Goal: Task Accomplishment & Management: Complete application form

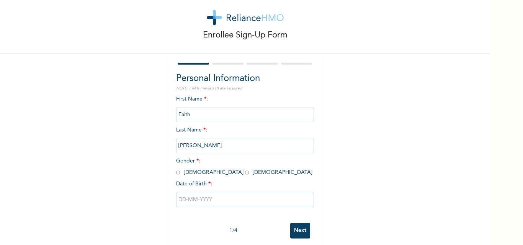
scroll to position [24, 0]
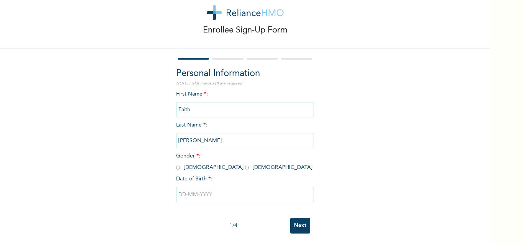
click at [245, 164] on input "radio" at bounding box center [247, 167] width 4 height 7
radio input "true"
click at [219, 188] on input "text" at bounding box center [245, 194] width 138 height 15
select select "9"
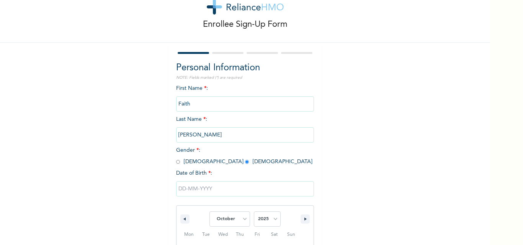
scroll to position [103, 0]
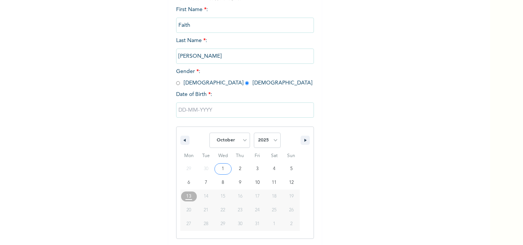
type input "10/01/2025"
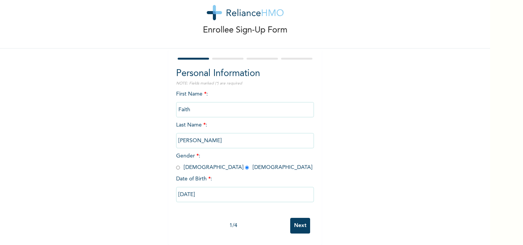
click at [204, 187] on input "10/01/2025" at bounding box center [245, 194] width 138 height 15
select select "9"
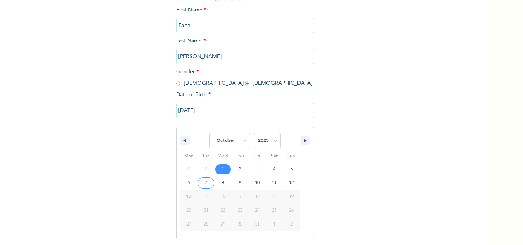
scroll to position [103, 0]
click at [271, 139] on select "2025 2024 2023 2022 2021 2020 2019 2018 2017 2016 2015 2014 2013 2012 2011 2010…" at bounding box center [267, 140] width 27 height 15
select select "2004"
click at [254, 133] on select "2025 2024 2023 2022 2021 2020 2019 2018 2017 2016 2015 2014 2013 2012 2011 2010…" at bounding box center [267, 140] width 27 height 15
click at [236, 109] on input "10/01/2025" at bounding box center [245, 110] width 138 height 15
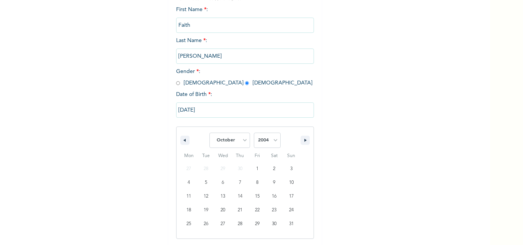
scroll to position [24, 0]
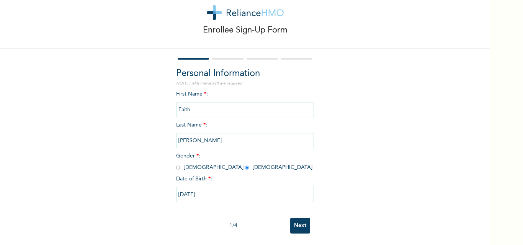
click at [294, 214] on div "1 / 4 Next" at bounding box center [245, 225] width 138 height 23
click at [294, 218] on input "Next" at bounding box center [300, 226] width 20 height 16
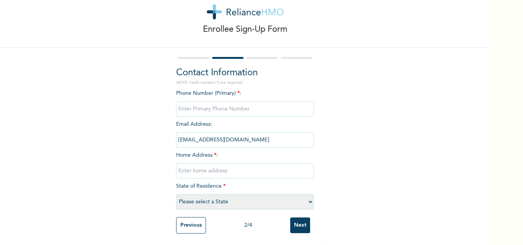
click at [273, 103] on input "phone" at bounding box center [245, 108] width 138 height 15
type input "07080382424"
click at [244, 164] on input "text" at bounding box center [245, 170] width 138 height 15
type input "m"
type input "no:42 mopol zone eti osa ajah lagos"
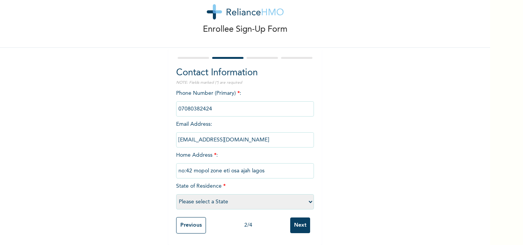
click at [308, 197] on select "Please select a State [PERSON_NAME] (FCT) [PERSON_NAME] Ibom [GEOGRAPHIC_DATA] …" at bounding box center [245, 201] width 138 height 15
select select "25"
click at [176, 194] on select "Please select a State [PERSON_NAME] (FCT) [PERSON_NAME] Ibom [GEOGRAPHIC_DATA] …" at bounding box center [245, 201] width 138 height 15
click at [296, 218] on input "Next" at bounding box center [300, 226] width 20 height 16
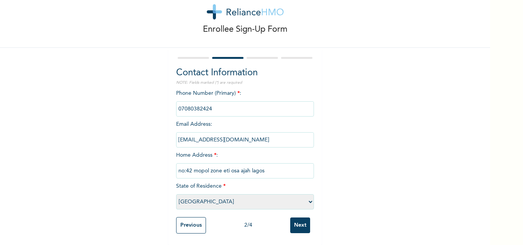
scroll to position [0, 0]
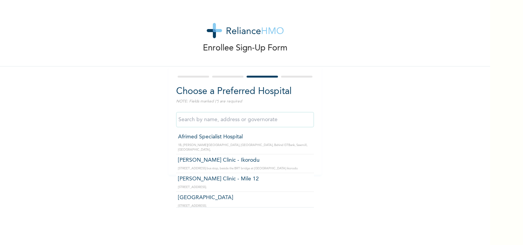
click at [221, 122] on input "text" at bounding box center [245, 119] width 138 height 15
click at [214, 121] on input "text" at bounding box center [245, 119] width 138 height 15
click at [351, 131] on div "Enrollee Sign-Up Form Choose a Preferred Hospital NOTE: Fields marked (*) are r…" at bounding box center [245, 87] width 490 height 175
click at [283, 121] on input "text" at bounding box center [245, 119] width 138 height 15
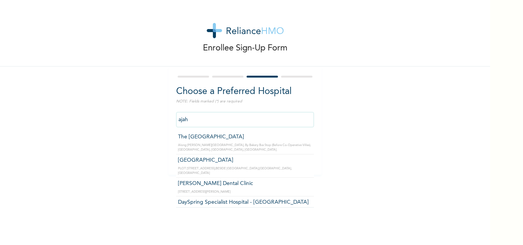
click at [204, 118] on input "ajah" at bounding box center [245, 119] width 138 height 15
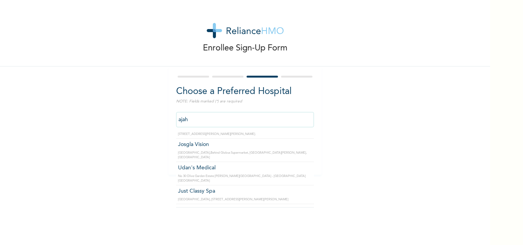
scroll to position [38, 0]
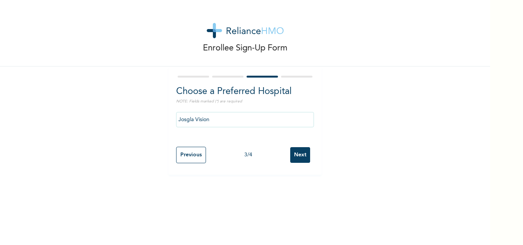
click at [221, 117] on input "Josgla Vision" at bounding box center [245, 119] width 138 height 15
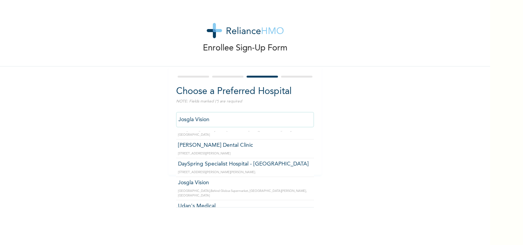
scroll to position [0, 0]
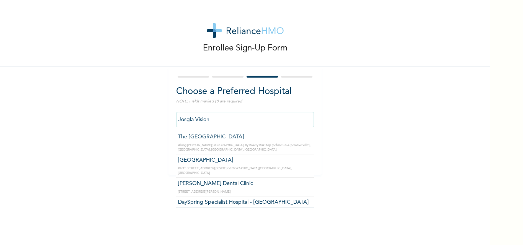
type input "The [GEOGRAPHIC_DATA]"
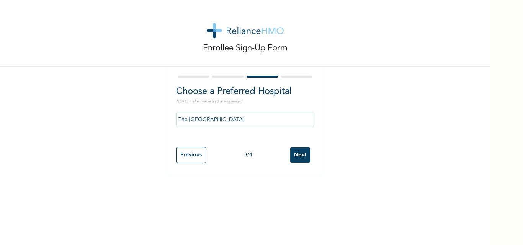
click at [291, 149] on input "Next" at bounding box center [300, 155] width 20 height 16
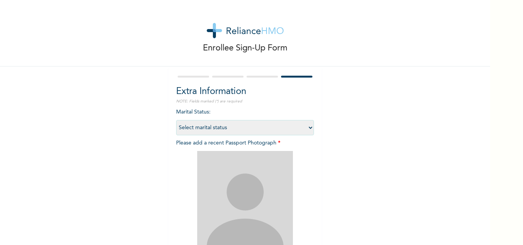
click at [308, 125] on select "Select marital status [DEMOGRAPHIC_DATA] Married [DEMOGRAPHIC_DATA] Widow/[DEMO…" at bounding box center [245, 127] width 138 height 15
select select "1"
click at [176, 120] on select "Select marital status [DEMOGRAPHIC_DATA] Married [DEMOGRAPHIC_DATA] Widow/[DEMO…" at bounding box center [245, 127] width 138 height 15
click at [261, 172] on img at bounding box center [245, 199] width 96 height 96
click at [252, 75] on div at bounding box center [245, 76] width 138 height 5
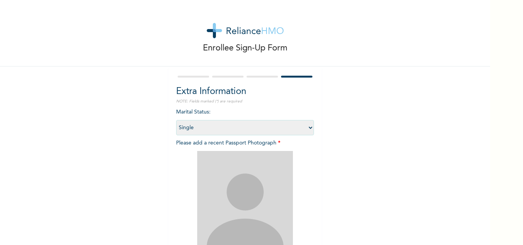
click at [252, 75] on div at bounding box center [245, 76] width 138 height 5
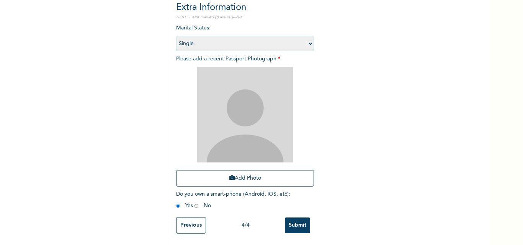
scroll to position [90, 0]
click at [184, 214] on div "Previous 4 / 4 Submit" at bounding box center [245, 226] width 138 height 24
click at [191, 217] on input "Previous" at bounding box center [191, 225] width 30 height 16
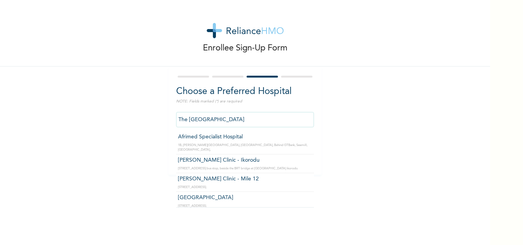
click at [250, 121] on input "The [GEOGRAPHIC_DATA]" at bounding box center [245, 119] width 138 height 15
click at [258, 120] on input "The [GEOGRAPHIC_DATA]" at bounding box center [245, 119] width 138 height 15
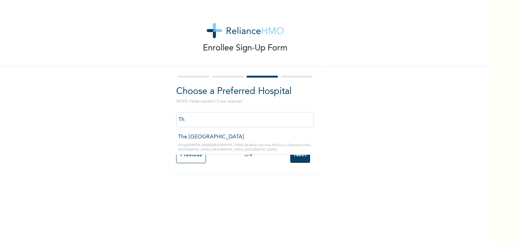
type input "T"
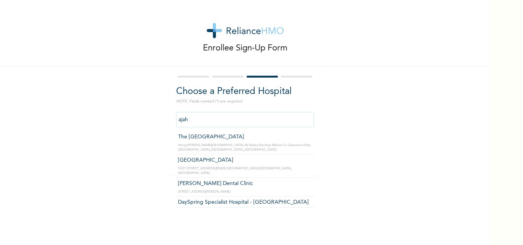
type input "DaySpring Specialist Hospital - [GEOGRAPHIC_DATA]"
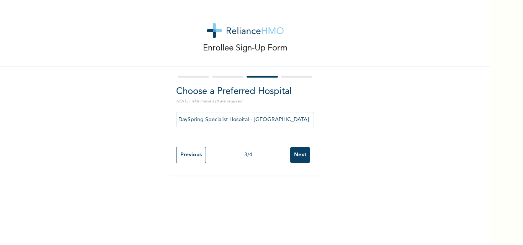
click at [295, 157] on input "Next" at bounding box center [300, 155] width 20 height 16
select select "1"
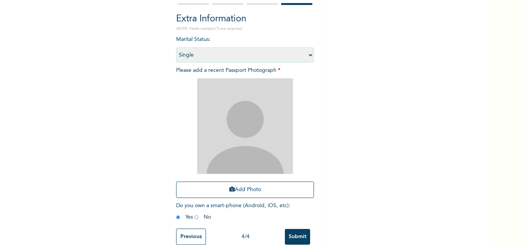
scroll to position [77, 0]
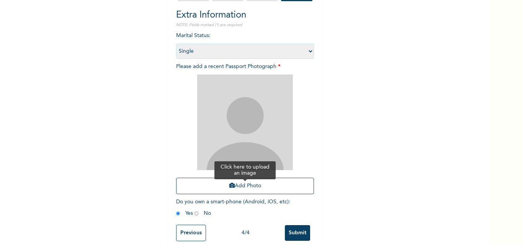
click at [258, 181] on button "Add Photo" at bounding box center [245, 186] width 138 height 16
click at [229, 185] on icon "button" at bounding box center [231, 185] width 5 height 5
click at [287, 237] on input "Submit" at bounding box center [297, 233] width 25 height 16
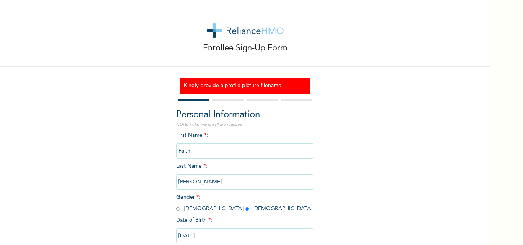
scroll to position [47, 0]
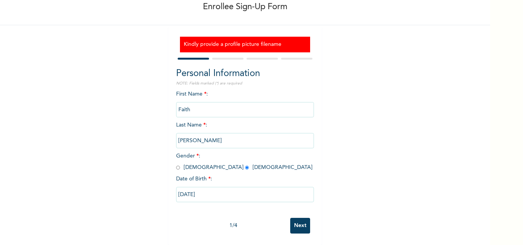
click at [224, 189] on input "10/01/2025" at bounding box center [245, 194] width 138 height 15
select select "9"
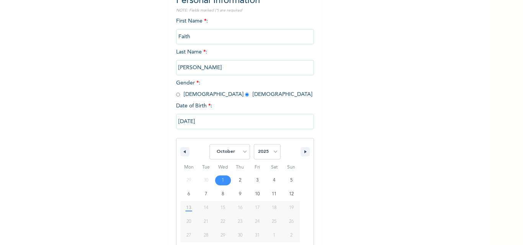
scroll to position [126, 0]
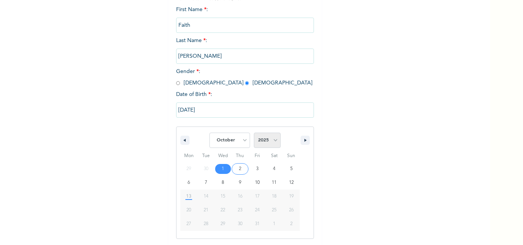
click at [269, 139] on select "2025 2024 2023 2022 2021 2020 2019 2018 2017 2016 2015 2014 2013 2012 2011 2010…" at bounding box center [267, 140] width 27 height 15
select select "2004"
click at [254, 133] on select "2025 2024 2023 2022 2021 2020 2019 2018 2017 2016 2015 2014 2013 2012 2011 2010…" at bounding box center [267, 140] width 27 height 15
click at [259, 140] on select "2025 2024 2023 2022 2021 2020 2019 2018 2017 2016 2015 2014 2013 2012 2011 2010…" at bounding box center [267, 140] width 27 height 15
click at [254, 133] on select "2025 2024 2023 2022 2021 2020 2019 2018 2017 2016 2015 2014 2013 2012 2011 2010…" at bounding box center [267, 140] width 27 height 15
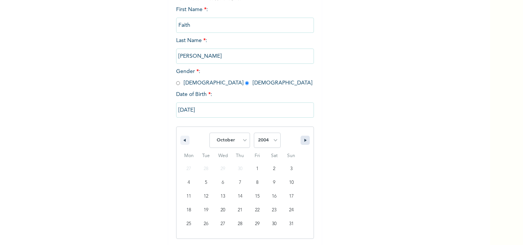
click at [301, 141] on button "button" at bounding box center [304, 140] width 9 height 9
select select "10"
click at [271, 141] on select "2025 2024 2023 2022 2021 2020 2019 2018 2017 2016 2015 2014 2013 2012 2011 2010…" at bounding box center [267, 140] width 27 height 15
click at [254, 133] on select "2025 2024 2023 2022 2021 2020 2019 2018 2017 2016 2015 2014 2013 2012 2011 2010…" at bounding box center [267, 140] width 27 height 15
click at [225, 115] on input "10/01/2025" at bounding box center [245, 110] width 138 height 15
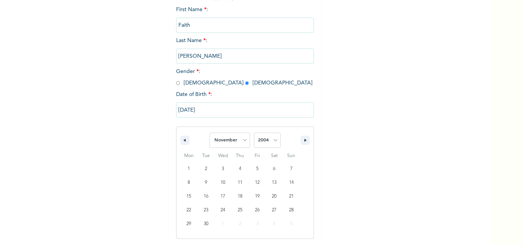
scroll to position [47, 0]
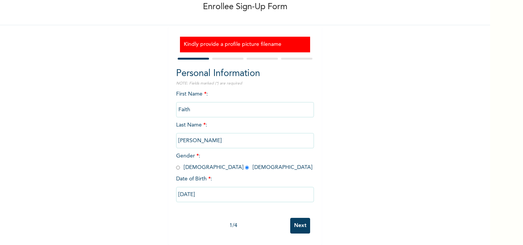
click at [218, 187] on input "10/01/2025" at bounding box center [245, 194] width 138 height 15
select select "9"
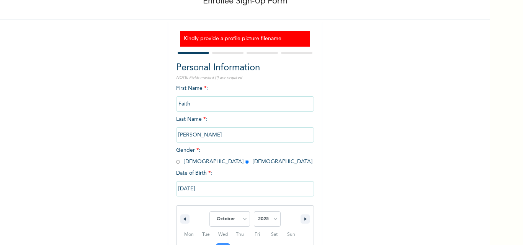
scroll to position [126, 0]
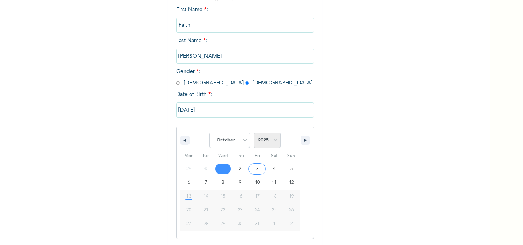
click at [270, 140] on select "2025 2024 2023 2022 2021 2020 2019 2018 2017 2016 2015 2014 2013 2012 2011 2010…" at bounding box center [267, 140] width 27 height 15
select select "2004"
click at [254, 133] on select "2025 2024 2023 2022 2021 2020 2019 2018 2017 2016 2015 2014 2013 2012 2011 2010…" at bounding box center [267, 140] width 27 height 15
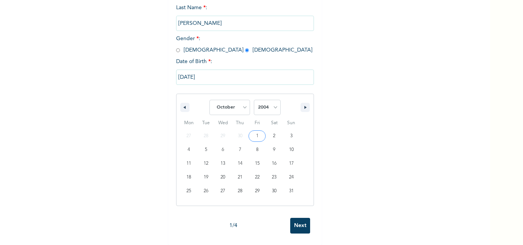
scroll to position [47, 0]
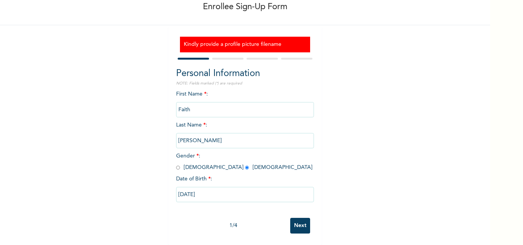
click at [200, 57] on form "Personal Information NOTE: Fields marked (*) are required First Name * : Faith …" at bounding box center [245, 146] width 138 height 181
click at [242, 193] on input "10/01/2025" at bounding box center [245, 194] width 138 height 15
select select "9"
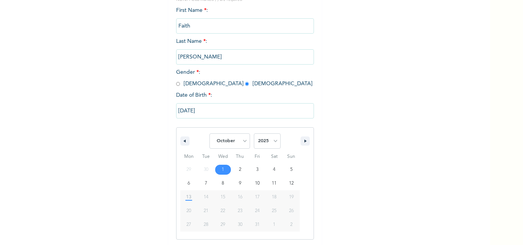
scroll to position [126, 0]
click at [207, 107] on input "10/01/2025" at bounding box center [245, 110] width 138 height 15
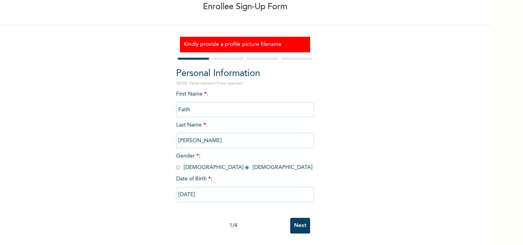
scroll to position [47, 0]
click at [209, 108] on input "Faith" at bounding box center [245, 109] width 138 height 15
click at [228, 187] on input "10/01/2025" at bounding box center [245, 194] width 138 height 15
select select "9"
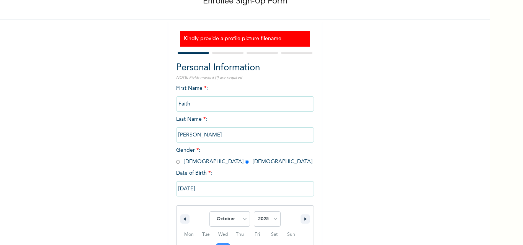
scroll to position [126, 0]
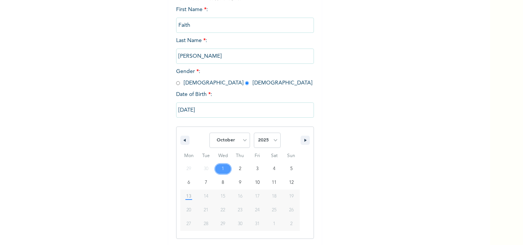
click at [225, 108] on input "10/01/2025" at bounding box center [245, 110] width 138 height 15
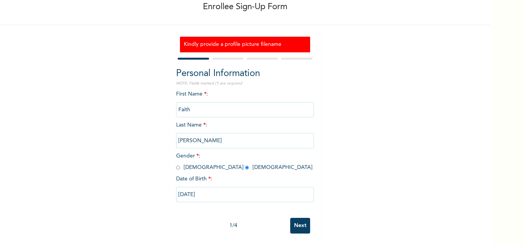
click at [207, 187] on input "10/01/2025" at bounding box center [245, 194] width 138 height 15
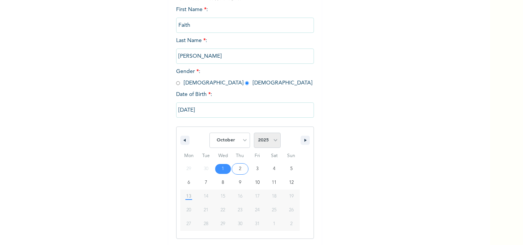
click at [271, 139] on select "2025 2024 2023 2022 2021 2020 2019 2018 2017 2016 2015 2014 2013 2012 2011 2010…" at bounding box center [267, 140] width 27 height 15
click at [302, 139] on button "button" at bounding box center [304, 140] width 9 height 9
click at [185, 143] on button "button" at bounding box center [184, 140] width 9 height 9
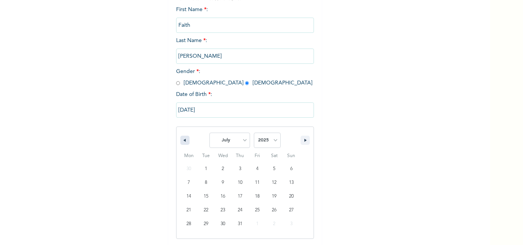
click at [185, 143] on button "button" at bounding box center [184, 140] width 9 height 9
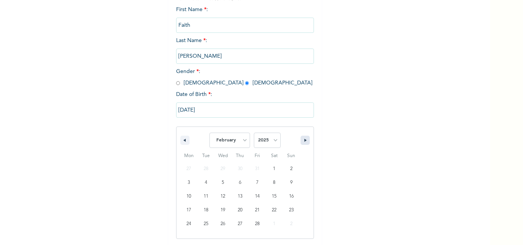
click at [300, 139] on button "button" at bounding box center [304, 140] width 9 height 9
click at [301, 139] on button "button" at bounding box center [304, 140] width 9 height 9
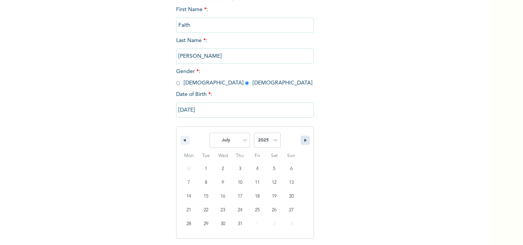
click at [301, 139] on button "button" at bounding box center [304, 140] width 9 height 9
select select "9"
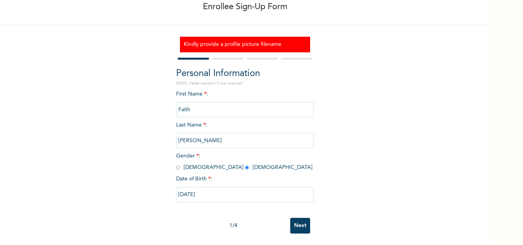
scroll to position [47, 0]
click at [239, 188] on input "10/01/2025" at bounding box center [245, 194] width 138 height 15
select select "9"
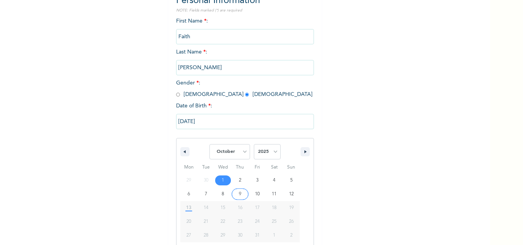
scroll to position [126, 0]
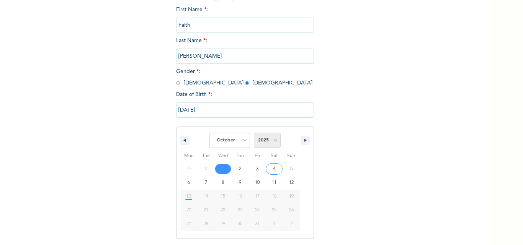
click at [272, 137] on select "2025 2024 2023 2022 2021 2020 2019 2018 2017 2016 2015 2014 2013 2012 2011 2010…" at bounding box center [267, 140] width 27 height 15
select select "2004"
click at [254, 133] on select "2025 2024 2023 2022 2021 2020 2019 2018 2017 2016 2015 2014 2013 2012 2011 2010…" at bounding box center [267, 140] width 27 height 15
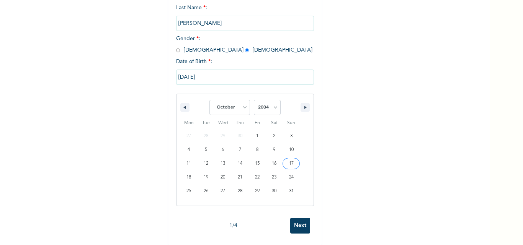
scroll to position [165, 0]
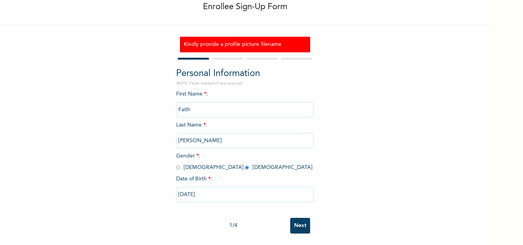
click at [306, 218] on input "Next" at bounding box center [300, 226] width 20 height 16
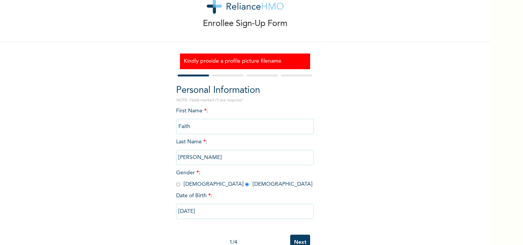
select select "25"
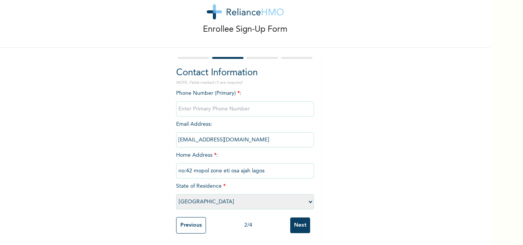
click at [187, 221] on input "Previous" at bounding box center [191, 225] width 30 height 16
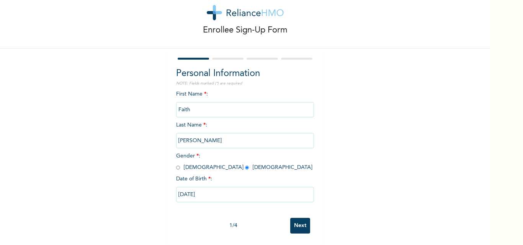
click at [218, 189] on input "10/01/2025" at bounding box center [245, 194] width 138 height 15
select select "9"
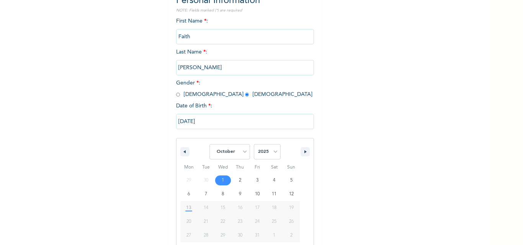
scroll to position [103, 0]
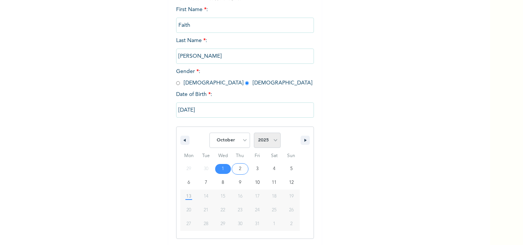
click at [271, 141] on select "2025 2024 2023 2022 2021 2020 2019 2018 2017 2016 2015 2014 2013 2012 2011 2010…" at bounding box center [267, 140] width 27 height 15
select select "2004"
click at [254, 133] on select "2025 2024 2023 2022 2021 2020 2019 2018 2017 2016 2015 2014 2013 2012 2011 2010…" at bounding box center [267, 140] width 27 height 15
click at [213, 111] on input "10/01/2025" at bounding box center [245, 110] width 138 height 15
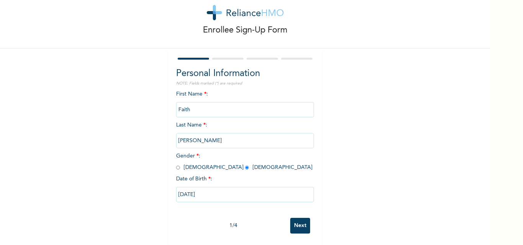
scroll to position [24, 0]
click at [219, 191] on input "10/01/2025" at bounding box center [245, 194] width 138 height 15
select select "9"
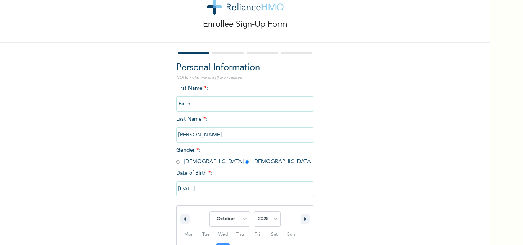
scroll to position [103, 0]
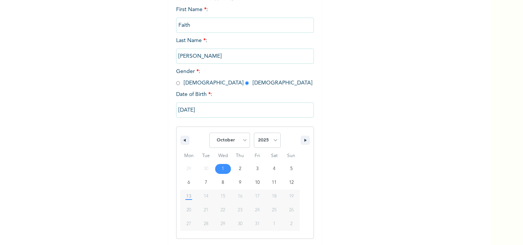
click at [217, 190] on button "15" at bounding box center [222, 197] width 17 height 14
click at [202, 109] on input "10/01/2025" at bounding box center [245, 110] width 138 height 15
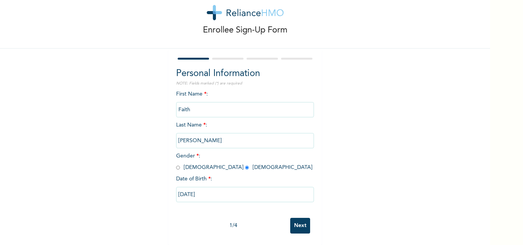
scroll to position [24, 0]
click at [224, 189] on input "10/01/2025" at bounding box center [245, 194] width 138 height 15
select select "9"
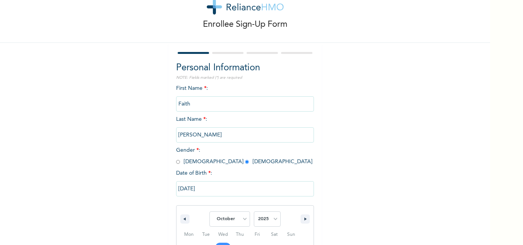
scroll to position [103, 0]
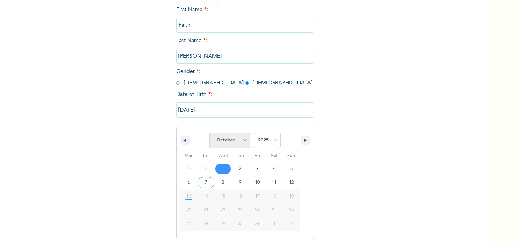
click at [239, 138] on select "January February March April May June July August September October November De…" at bounding box center [229, 140] width 41 height 15
click at [209, 133] on select "January February March April May June July August September October November De…" at bounding box center [229, 140] width 41 height 15
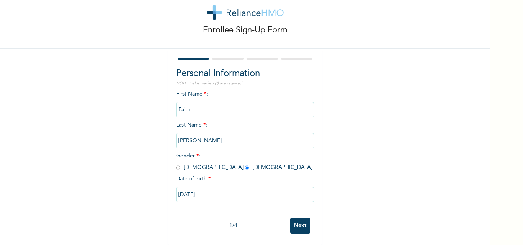
scroll to position [24, 0]
click at [241, 192] on input "10/01/2025" at bounding box center [245, 194] width 138 height 15
select select "9"
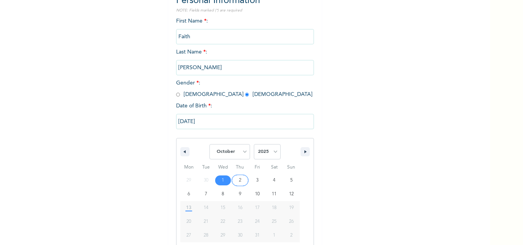
scroll to position [103, 0]
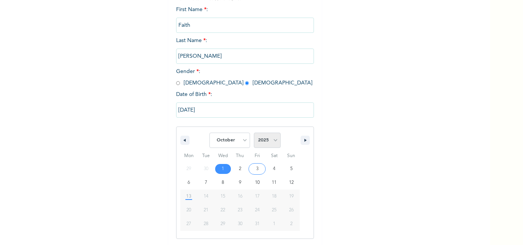
click at [265, 137] on select "2025 2024 2023 2022 2021 2020 2019 2018 2017 2016 2015 2014 2013 2012 2011 2010…" at bounding box center [267, 140] width 27 height 15
select select "2004"
click at [254, 133] on select "2025 2024 2023 2022 2021 2020 2019 2018 2017 2016 2015 2014 2013 2012 2011 2010…" at bounding box center [267, 140] width 27 height 15
click at [214, 110] on input "10/01/2025" at bounding box center [245, 110] width 138 height 15
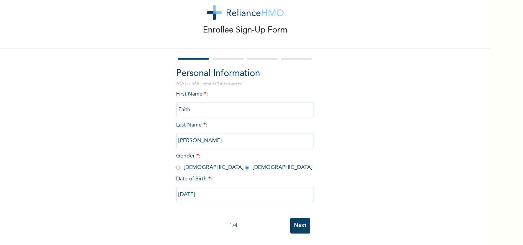
click at [225, 187] on input "10/01/2025" at bounding box center [245, 194] width 138 height 15
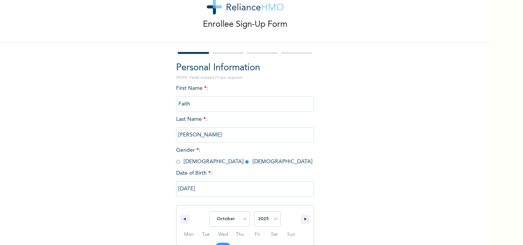
scroll to position [103, 0]
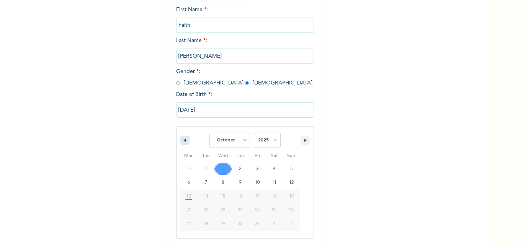
click at [182, 140] on icon "button" at bounding box center [184, 140] width 4 height 3
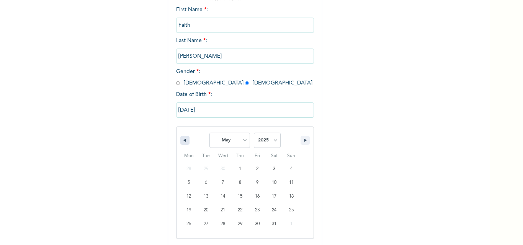
click at [182, 140] on icon "button" at bounding box center [184, 140] width 4 height 3
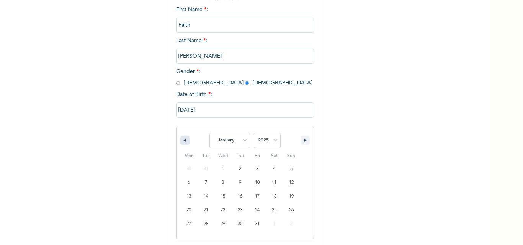
select select "11"
select select "2024"
click at [182, 140] on icon "button" at bounding box center [184, 140] width 4 height 3
click at [183, 142] on button "button" at bounding box center [184, 140] width 9 height 9
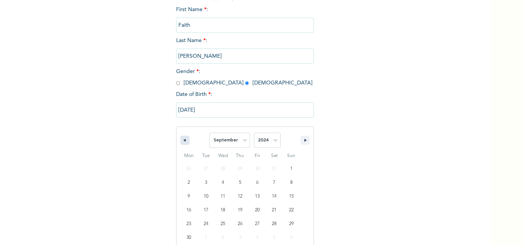
click at [183, 142] on button "button" at bounding box center [184, 140] width 9 height 9
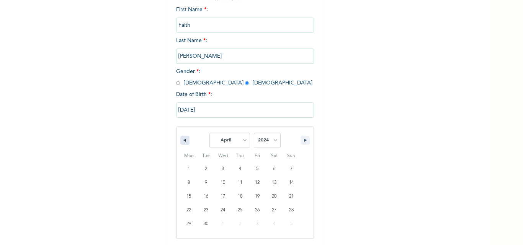
drag, startPoint x: 183, startPoint y: 142, endPoint x: 179, endPoint y: 139, distance: 5.1
click at [181, 141] on button "button" at bounding box center [184, 140] width 9 height 9
drag, startPoint x: 178, startPoint y: 138, endPoint x: 181, endPoint y: 141, distance: 4.4
click at [181, 141] on button "button" at bounding box center [184, 140] width 9 height 9
click at [182, 141] on icon "button" at bounding box center [184, 140] width 4 height 3
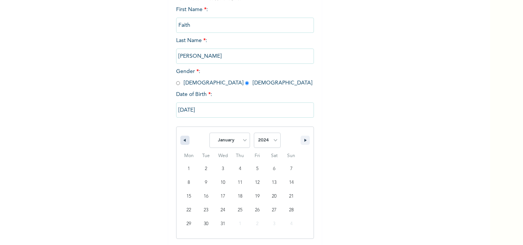
click at [182, 141] on icon "button" at bounding box center [184, 140] width 4 height 3
select select "11"
select select "2023"
click at [182, 141] on icon "button" at bounding box center [184, 140] width 4 height 3
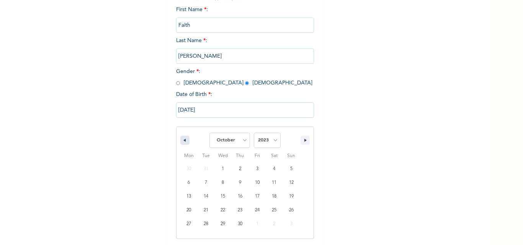
click at [182, 141] on icon "button" at bounding box center [184, 140] width 4 height 3
click at [183, 141] on icon "button" at bounding box center [184, 140] width 4 height 3
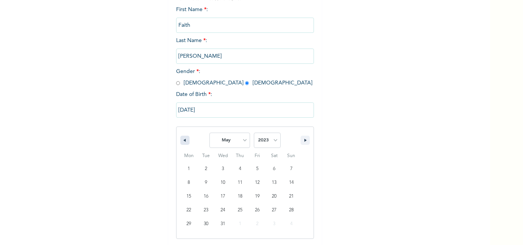
click at [183, 141] on icon "button" at bounding box center [184, 140] width 4 height 3
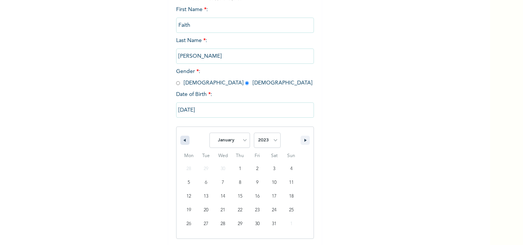
select select "11"
select select "2022"
click at [183, 141] on icon "button" at bounding box center [184, 140] width 4 height 3
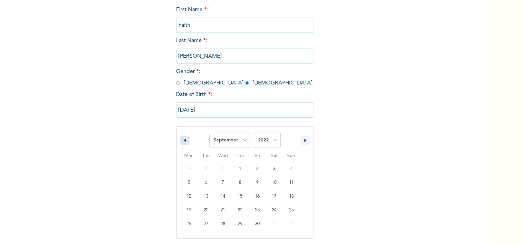
click at [183, 141] on icon "button" at bounding box center [184, 140] width 4 height 3
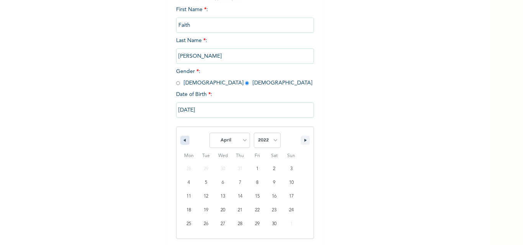
click at [183, 141] on icon "button" at bounding box center [184, 140] width 4 height 3
select select "11"
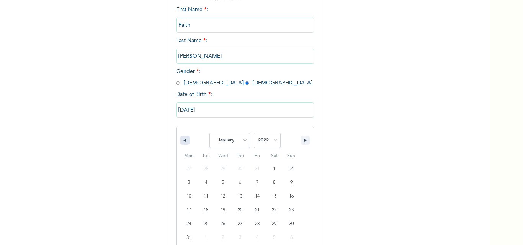
select select "2021"
click at [183, 141] on icon "button" at bounding box center [184, 140] width 4 height 3
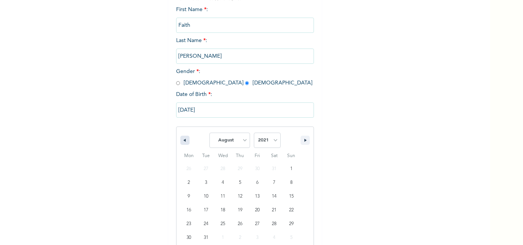
click at [183, 141] on icon "button" at bounding box center [184, 140] width 4 height 3
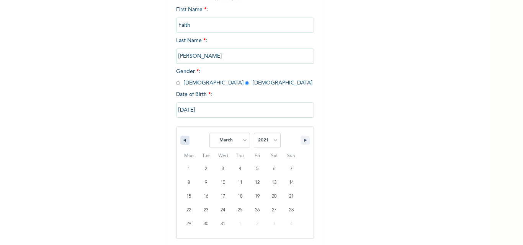
click at [183, 141] on icon "button" at bounding box center [184, 140] width 4 height 3
select select "11"
select select "2020"
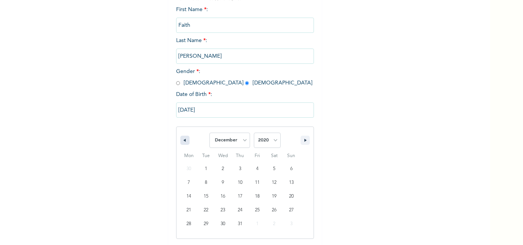
click at [183, 141] on icon "button" at bounding box center [184, 140] width 4 height 3
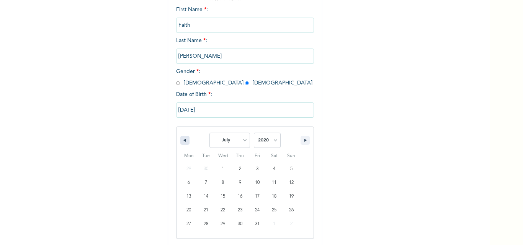
click at [183, 141] on icon "button" at bounding box center [184, 140] width 4 height 3
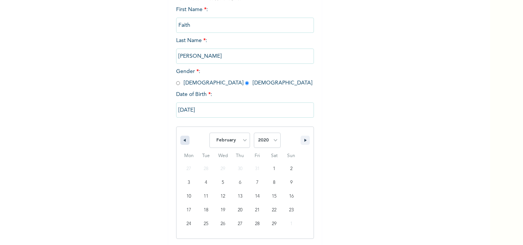
click at [183, 141] on icon "button" at bounding box center [184, 140] width 4 height 3
select select "11"
select select "2019"
click at [183, 141] on icon "button" at bounding box center [184, 140] width 4 height 3
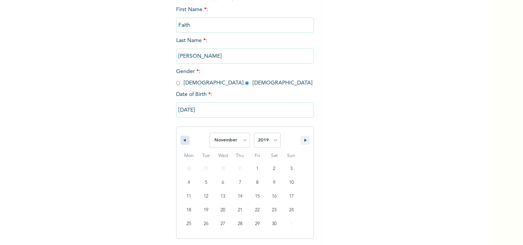
click at [183, 141] on icon "button" at bounding box center [184, 140] width 4 height 3
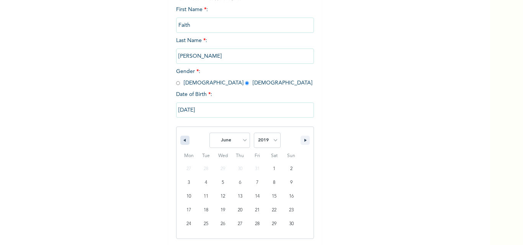
click at [183, 141] on icon "button" at bounding box center [184, 140] width 4 height 3
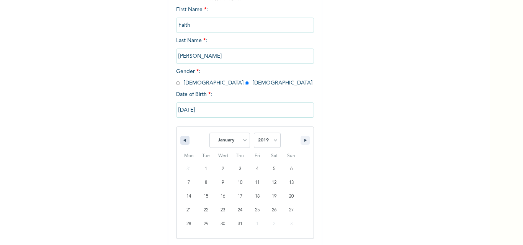
click at [183, 141] on icon "button" at bounding box center [184, 140] width 4 height 3
select select "11"
select select "2018"
click at [183, 141] on icon "button" at bounding box center [184, 140] width 4 height 3
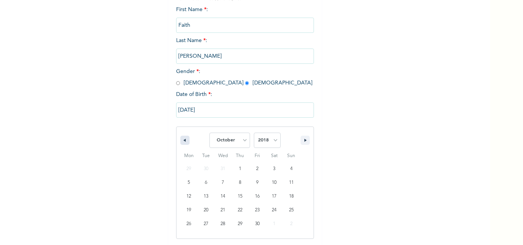
click at [183, 141] on icon "button" at bounding box center [184, 140] width 4 height 3
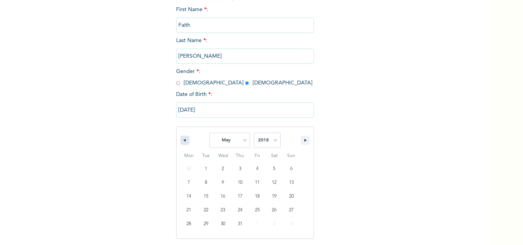
click at [183, 141] on icon "button" at bounding box center [184, 140] width 4 height 3
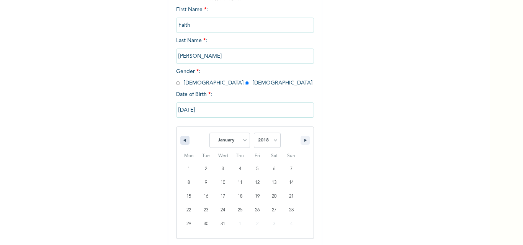
select select "11"
select select "2017"
click at [183, 141] on icon "button" at bounding box center [184, 140] width 4 height 3
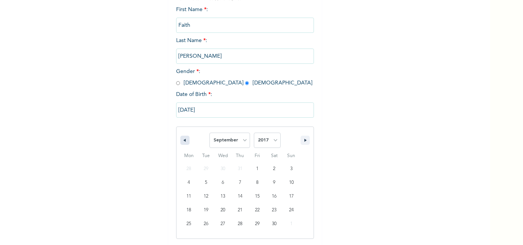
click at [183, 141] on icon "button" at bounding box center [184, 140] width 4 height 3
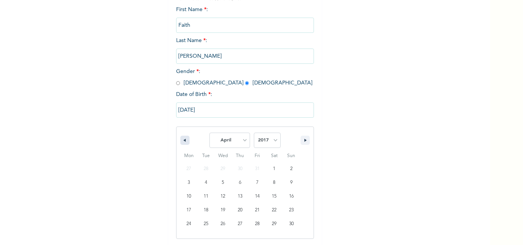
click at [183, 141] on icon "button" at bounding box center [184, 140] width 4 height 3
select select "11"
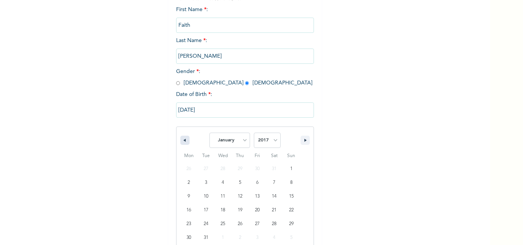
select select "2016"
click at [183, 141] on icon "button" at bounding box center [184, 140] width 4 height 3
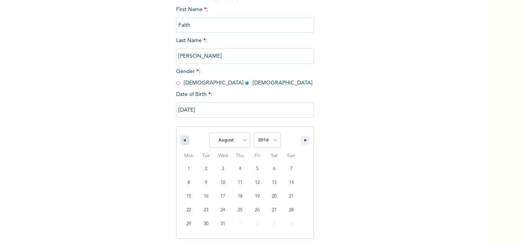
click at [183, 141] on icon "button" at bounding box center [184, 140] width 4 height 3
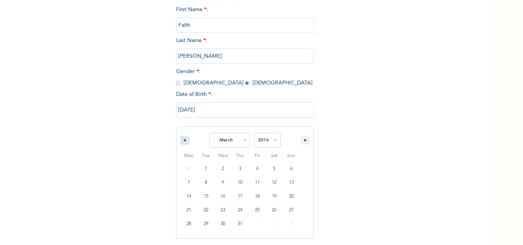
click at [183, 141] on icon "button" at bounding box center [184, 140] width 4 height 3
select select "11"
select select "2015"
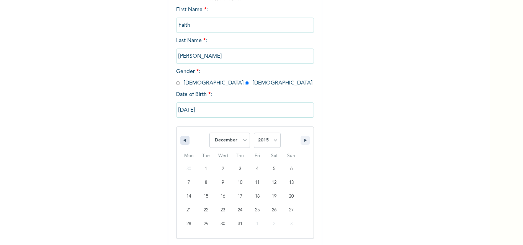
click at [183, 141] on icon "button" at bounding box center [184, 140] width 4 height 3
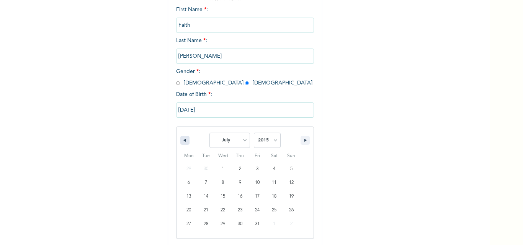
click at [183, 141] on icon "button" at bounding box center [184, 140] width 4 height 3
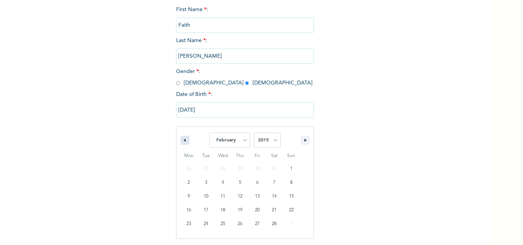
click at [183, 141] on icon "button" at bounding box center [184, 140] width 4 height 3
select select "11"
select select "2014"
click at [183, 141] on icon "button" at bounding box center [184, 140] width 4 height 3
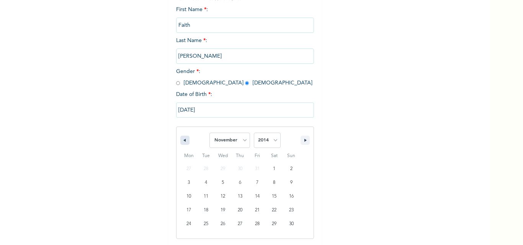
click at [183, 141] on icon "button" at bounding box center [184, 140] width 4 height 3
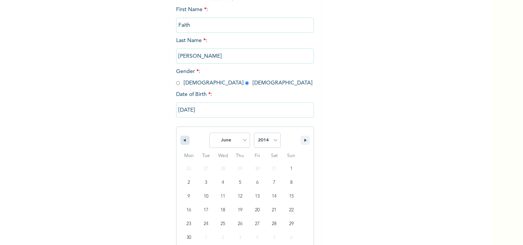
click at [183, 141] on icon "button" at bounding box center [184, 140] width 4 height 3
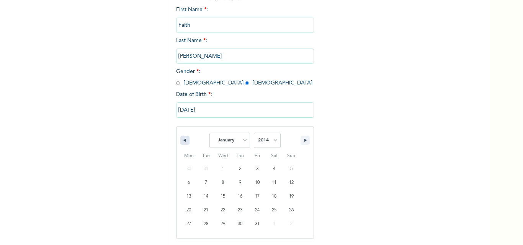
click at [183, 141] on icon "button" at bounding box center [184, 140] width 4 height 3
select select "11"
select select "2013"
click at [183, 141] on icon "button" at bounding box center [184, 140] width 4 height 3
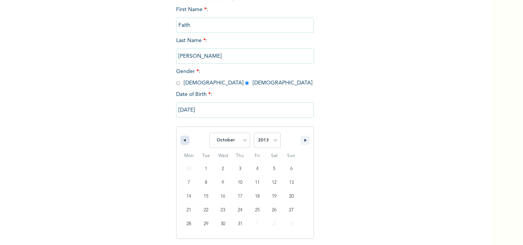
click at [183, 141] on icon "button" at bounding box center [184, 140] width 4 height 3
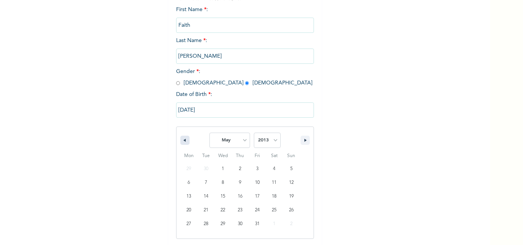
click at [183, 141] on icon "button" at bounding box center [184, 140] width 4 height 3
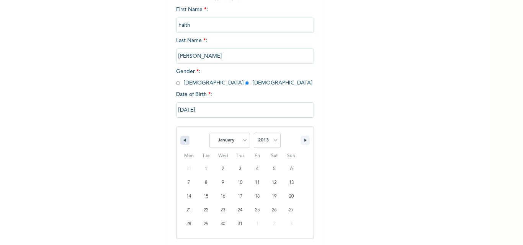
select select "11"
select select "2012"
click at [183, 141] on icon "button" at bounding box center [184, 140] width 4 height 3
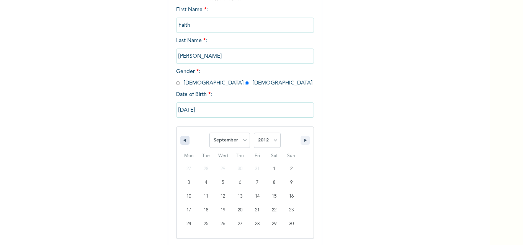
click at [183, 141] on icon "button" at bounding box center [184, 140] width 4 height 3
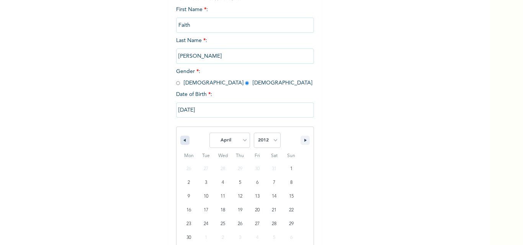
click at [183, 141] on icon "button" at bounding box center [184, 140] width 4 height 3
select select "11"
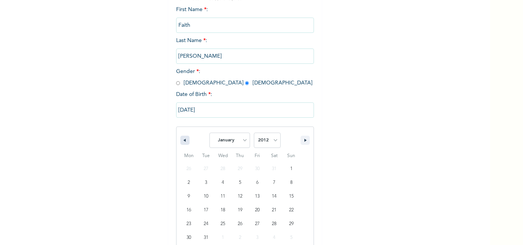
select select "2011"
click at [183, 141] on icon "button" at bounding box center [184, 140] width 4 height 3
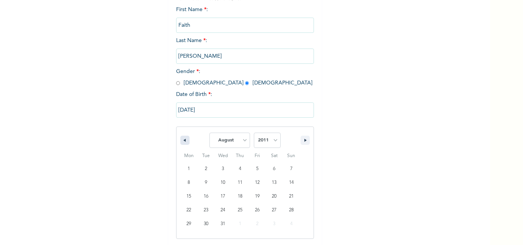
click at [183, 141] on icon "button" at bounding box center [184, 140] width 4 height 3
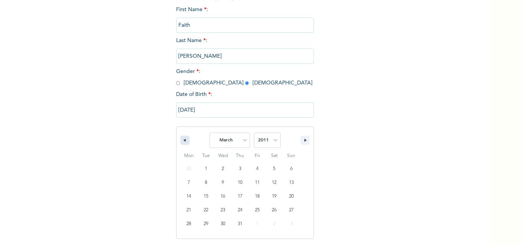
click at [183, 141] on icon "button" at bounding box center [184, 140] width 4 height 3
select select "11"
select select "2010"
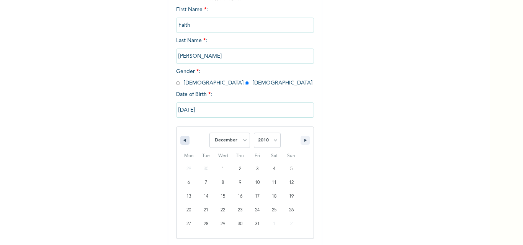
click at [183, 141] on icon "button" at bounding box center [184, 140] width 4 height 3
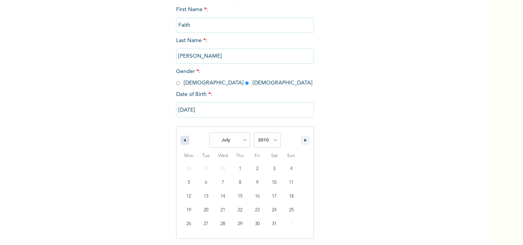
click at [183, 141] on icon "button" at bounding box center [184, 140] width 4 height 3
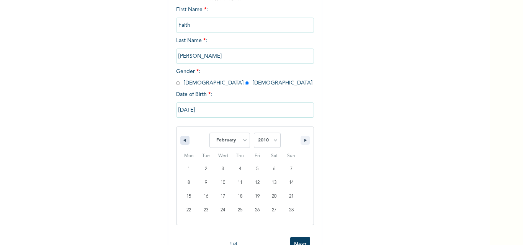
click at [183, 141] on icon "button" at bounding box center [184, 140] width 4 height 3
select select "11"
select select "2009"
click at [183, 141] on icon "button" at bounding box center [184, 140] width 4 height 3
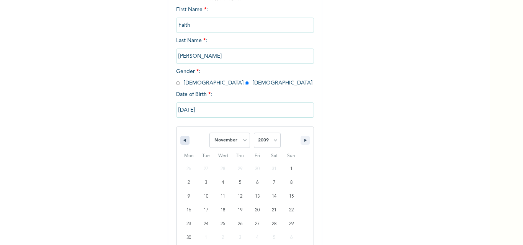
click at [183, 141] on icon "button" at bounding box center [184, 140] width 4 height 3
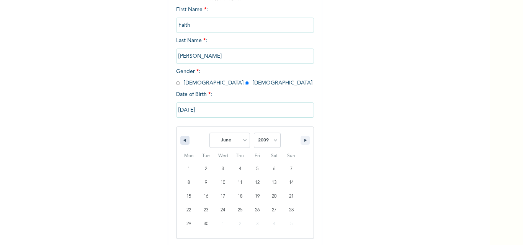
click at [183, 141] on icon "button" at bounding box center [184, 140] width 4 height 3
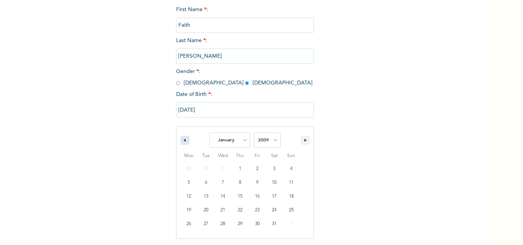
click at [183, 141] on icon "button" at bounding box center [184, 140] width 4 height 3
select select "11"
select select "2008"
click at [183, 141] on icon "button" at bounding box center [184, 140] width 4 height 3
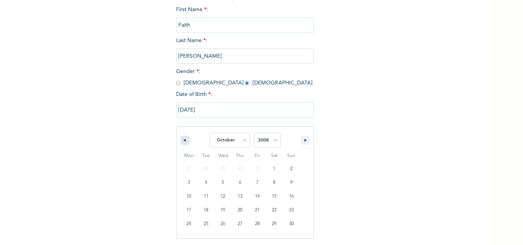
click at [183, 141] on icon "button" at bounding box center [184, 140] width 4 height 3
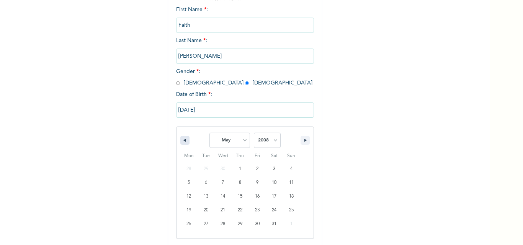
click at [184, 143] on button "button" at bounding box center [184, 140] width 9 height 9
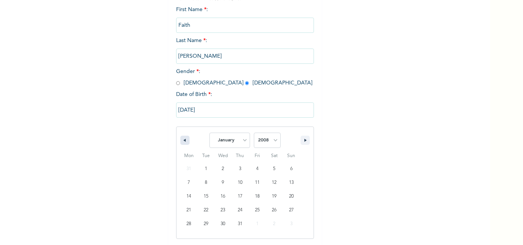
select select "11"
select select "2007"
click at [184, 143] on button "button" at bounding box center [184, 140] width 9 height 9
click at [184, 144] on button "button" at bounding box center [184, 140] width 9 height 9
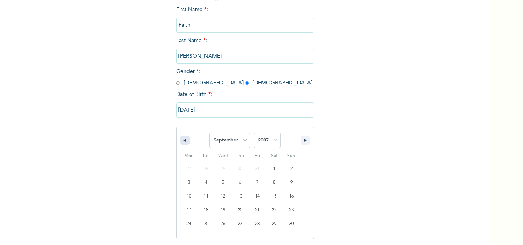
click at [184, 144] on button "button" at bounding box center [184, 140] width 9 height 9
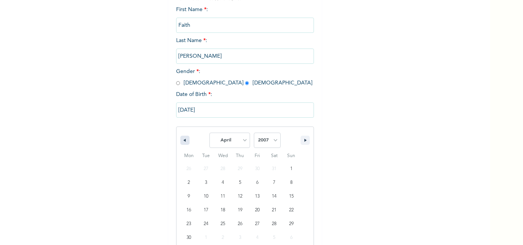
click at [184, 144] on button "button" at bounding box center [184, 140] width 9 height 9
select select "11"
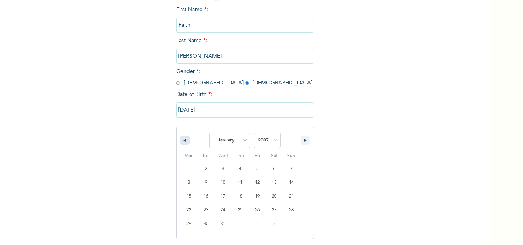
select select "2006"
click at [184, 144] on button "button" at bounding box center [184, 140] width 9 height 9
click at [184, 147] on div "January February March April May June July August September October November [D…" at bounding box center [244, 138] width 137 height 23
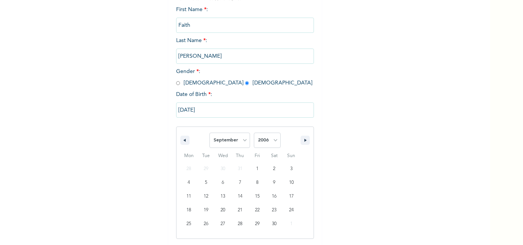
click at [184, 147] on div "January February March April May June July August September October November [D…" at bounding box center [244, 138] width 137 height 23
click at [182, 141] on icon "button" at bounding box center [184, 140] width 4 height 3
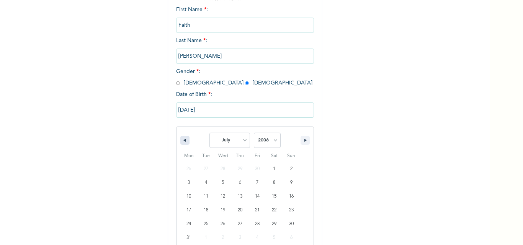
click at [182, 141] on icon "button" at bounding box center [184, 140] width 4 height 3
click at [182, 140] on icon "button" at bounding box center [184, 140] width 4 height 3
click at [183, 140] on icon "button" at bounding box center [184, 140] width 4 height 3
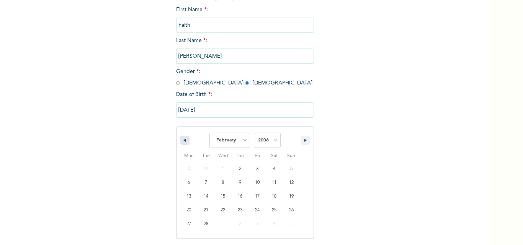
click at [183, 140] on icon "button" at bounding box center [184, 140] width 4 height 3
select select "11"
select select "2005"
click at [183, 140] on icon "button" at bounding box center [184, 140] width 4 height 3
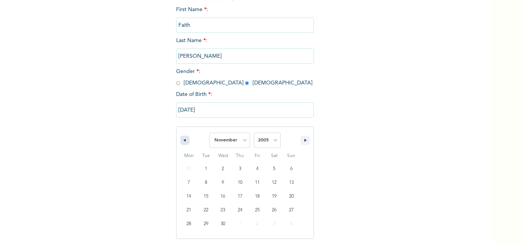
click at [183, 140] on icon "button" at bounding box center [184, 140] width 4 height 3
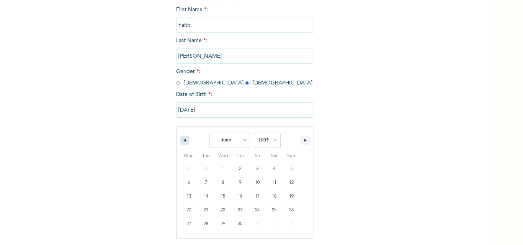
click at [183, 140] on icon "button" at bounding box center [184, 140] width 4 height 3
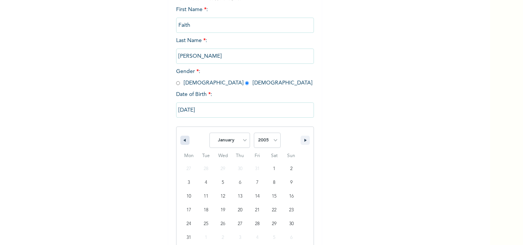
click at [183, 140] on icon "button" at bounding box center [184, 140] width 4 height 3
select select "11"
select select "2004"
click at [183, 140] on icon "button" at bounding box center [184, 140] width 4 height 3
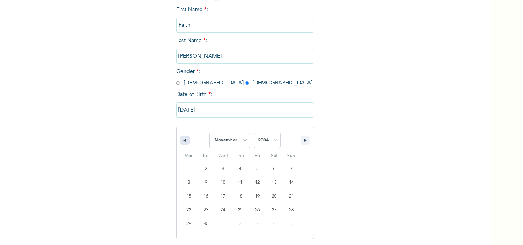
select select "9"
type input "[DATE]"
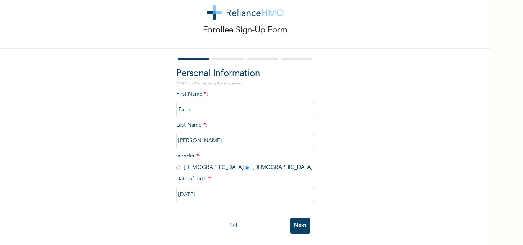
click at [298, 218] on input "Next" at bounding box center [300, 226] width 20 height 16
select select "25"
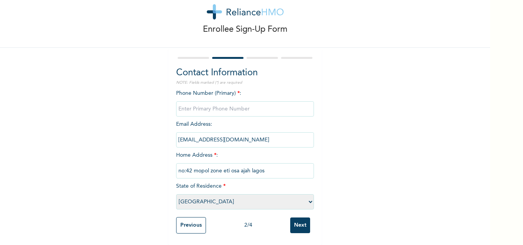
click at [209, 104] on input "phone" at bounding box center [245, 108] width 138 height 15
type input "07080382424"
click at [284, 163] on input "no:42 mopol zone eti osa ajah lagos" at bounding box center [245, 170] width 138 height 15
type input "n"
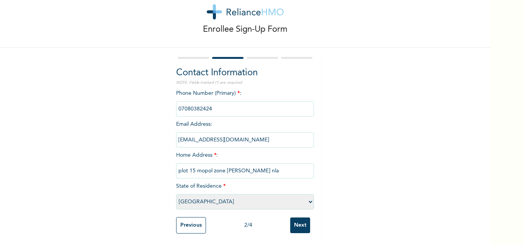
type input "plot 15 mopol zone oke ira nla"
click at [299, 219] on input "Next" at bounding box center [300, 226] width 20 height 16
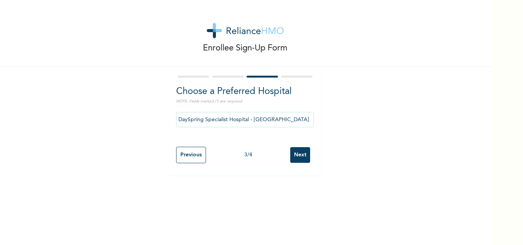
scroll to position [0, 0]
click at [298, 154] on input "Next" at bounding box center [300, 155] width 20 height 16
select select "1"
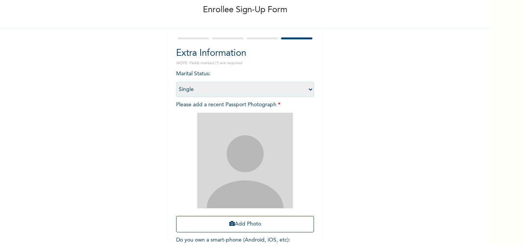
scroll to position [77, 0]
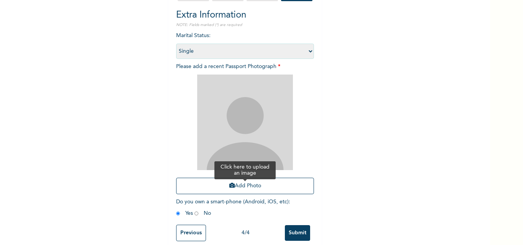
click at [233, 185] on button "Add Photo" at bounding box center [245, 186] width 138 height 16
click at [299, 227] on input "Submit" at bounding box center [297, 233] width 25 height 16
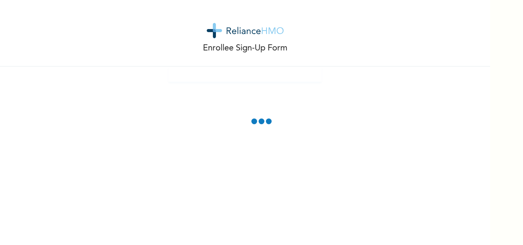
scroll to position [47, 0]
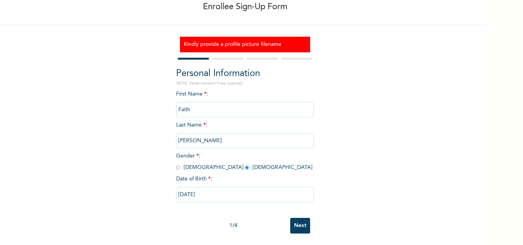
click at [295, 218] on input "Next" at bounding box center [300, 226] width 20 height 16
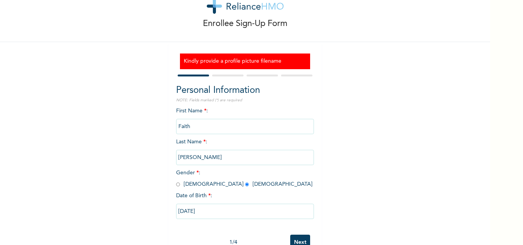
select select "25"
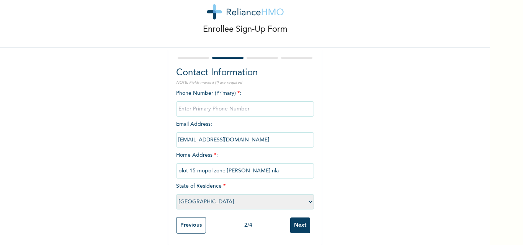
click at [292, 218] on input "Next" at bounding box center [300, 226] width 20 height 16
click at [207, 104] on input "phone" at bounding box center [245, 108] width 138 height 15
click at [194, 218] on input "Previous" at bounding box center [191, 225] width 30 height 16
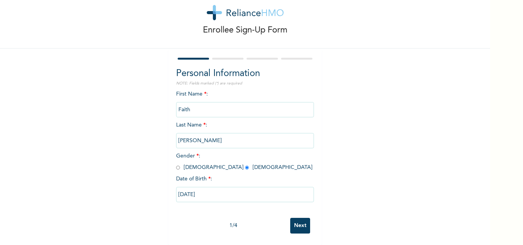
scroll to position [24, 0]
click at [302, 218] on input "Next" at bounding box center [300, 226] width 20 height 16
select select "25"
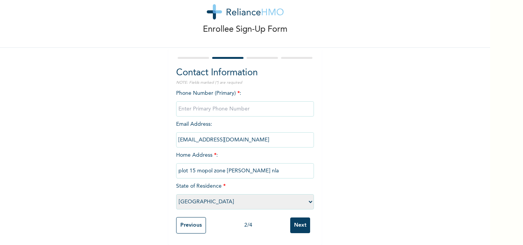
click at [190, 102] on input "phone" at bounding box center [245, 108] width 138 height 15
type input "07080382424"
click at [299, 219] on input "Next" at bounding box center [300, 226] width 20 height 16
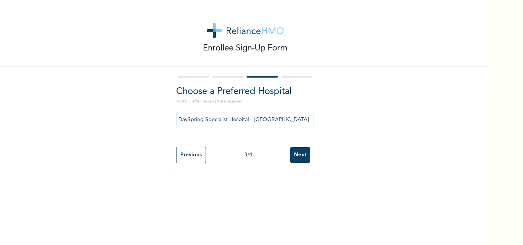
click at [296, 154] on input "Next" at bounding box center [300, 155] width 20 height 16
select select "1"
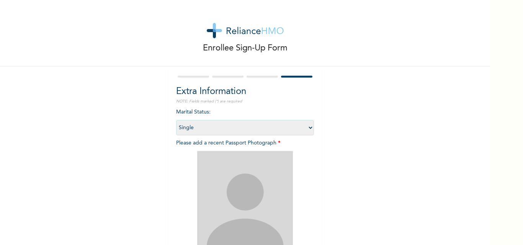
click at [283, 124] on select "Select marital status [DEMOGRAPHIC_DATA] Married [DEMOGRAPHIC_DATA] Widow/[DEMO…" at bounding box center [245, 127] width 138 height 15
click at [377, 134] on div "Enrollee Sign-Up Form Extra Information NOTE: Fields marked (*) are required Ma…" at bounding box center [245, 165] width 490 height 330
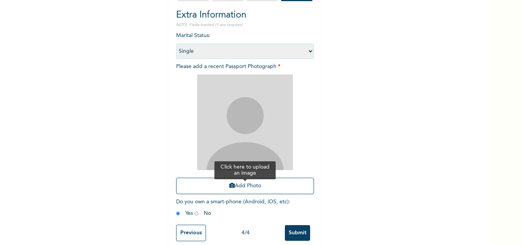
scroll to position [90, 0]
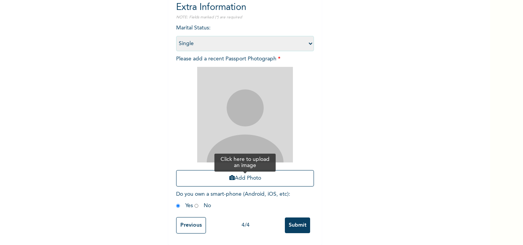
click at [245, 175] on button "Add Photo" at bounding box center [245, 178] width 138 height 16
click at [248, 170] on button "Add Photo" at bounding box center [245, 178] width 138 height 16
click at [238, 171] on button "Add Photo" at bounding box center [245, 178] width 138 height 16
drag, startPoint x: 238, startPoint y: 171, endPoint x: 212, endPoint y: 175, distance: 26.3
click at [212, 175] on button "Add Photo" at bounding box center [245, 178] width 138 height 16
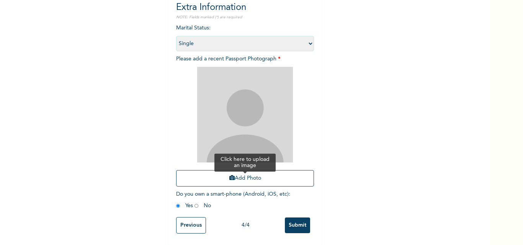
click at [231, 172] on button "Add Photo" at bounding box center [245, 178] width 138 height 16
click at [260, 175] on button "Add Photo" at bounding box center [245, 178] width 138 height 16
click at [194, 202] on input "radio" at bounding box center [196, 205] width 4 height 7
radio input "true"
click at [287, 218] on input "Submit" at bounding box center [297, 226] width 25 height 16
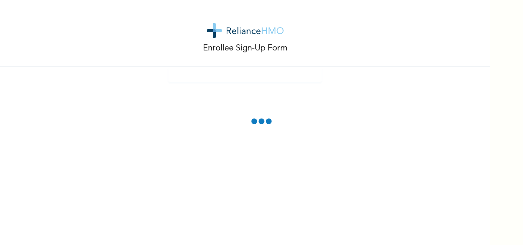
scroll to position [47, 0]
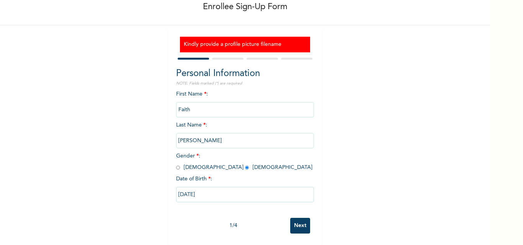
click at [294, 218] on input "Next" at bounding box center [300, 226] width 20 height 16
select select "25"
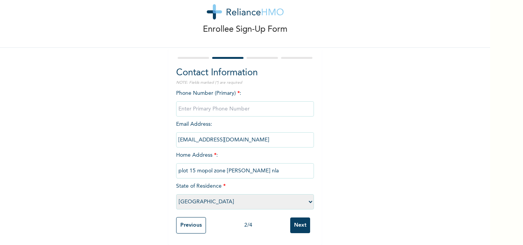
scroll to position [24, 0]
click at [233, 101] on input "phone" at bounding box center [245, 108] width 138 height 15
type input "07080382424"
click at [297, 219] on input "Next" at bounding box center [300, 226] width 20 height 16
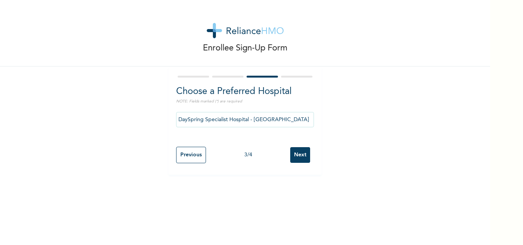
click at [297, 153] on input "Next" at bounding box center [300, 155] width 20 height 16
select select "1"
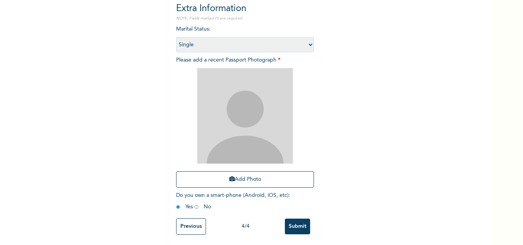
scroll to position [90, 0]
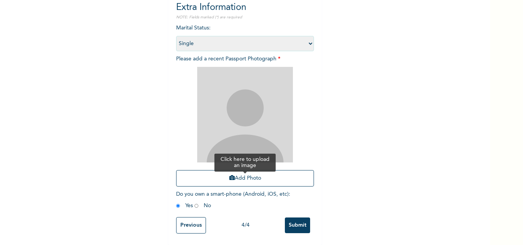
click at [233, 170] on button "Add Photo" at bounding box center [245, 178] width 138 height 16
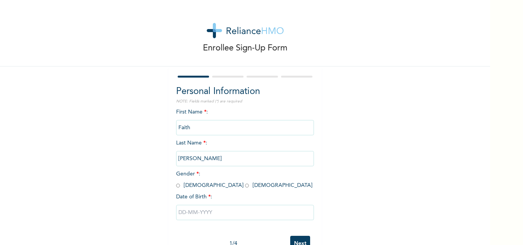
click at [245, 186] on input "radio" at bounding box center [247, 185] width 4 height 7
radio input "true"
click at [234, 216] on input "text" at bounding box center [245, 212] width 138 height 15
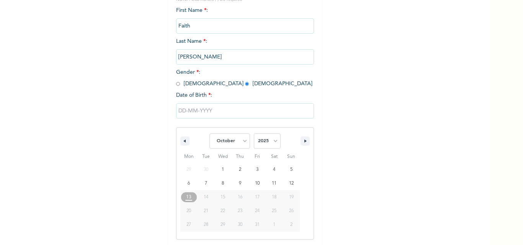
scroll to position [103, 0]
click at [180, 142] on button "button" at bounding box center [184, 140] width 9 height 9
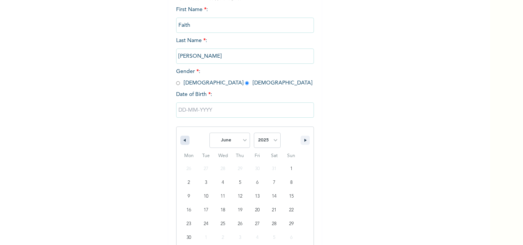
click at [180, 142] on button "button" at bounding box center [184, 140] width 9 height 9
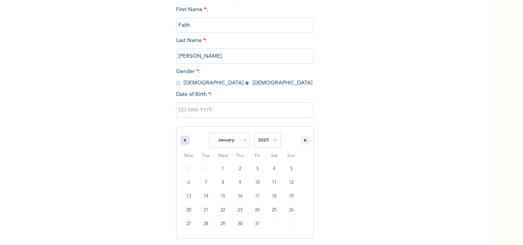
click at [180, 142] on button "button" at bounding box center [184, 140] width 9 height 9
select select "11"
select select "2024"
click at [180, 142] on button "button" at bounding box center [184, 140] width 9 height 9
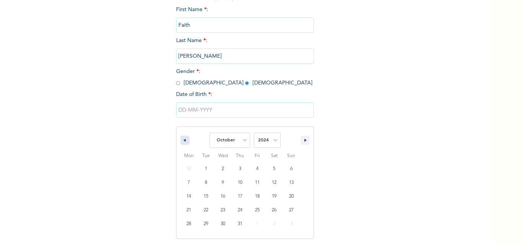
click at [180, 142] on button "button" at bounding box center [184, 140] width 9 height 9
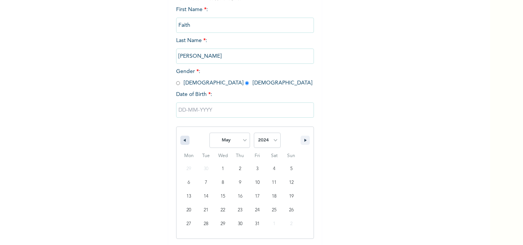
click at [180, 142] on button "button" at bounding box center [184, 140] width 9 height 9
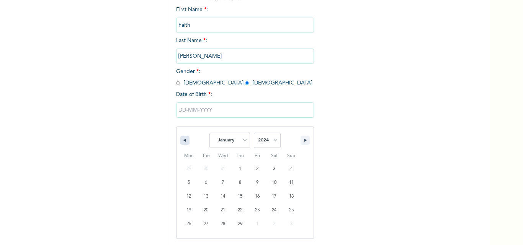
select select "11"
select select "2023"
click at [180, 142] on button "button" at bounding box center [184, 140] width 9 height 9
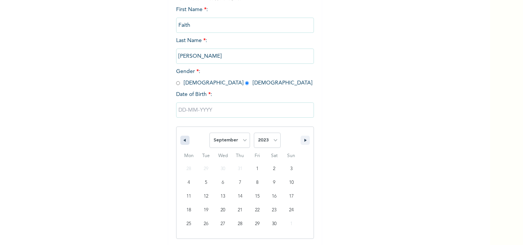
click at [180, 142] on button "button" at bounding box center [184, 140] width 9 height 9
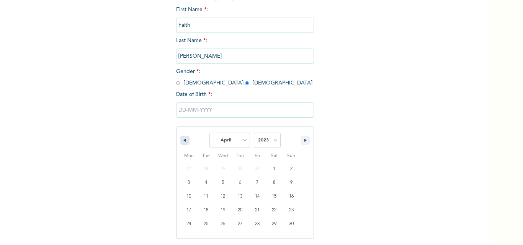
click at [180, 142] on button "button" at bounding box center [184, 140] width 9 height 9
select select "11"
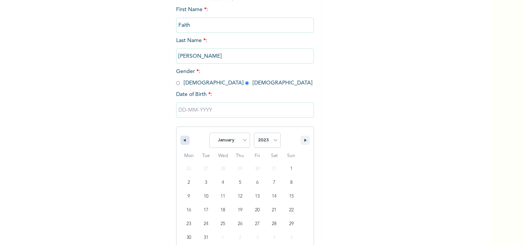
select select "2022"
click at [180, 142] on button "button" at bounding box center [184, 140] width 9 height 9
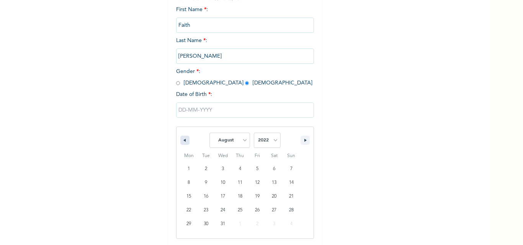
click at [180, 142] on button "button" at bounding box center [184, 140] width 9 height 9
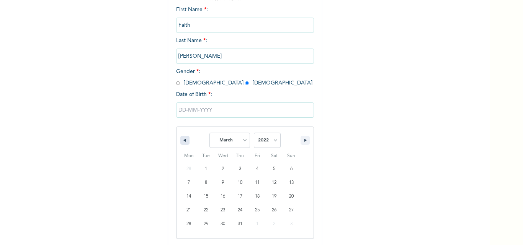
click at [182, 142] on icon "button" at bounding box center [184, 140] width 4 height 3
click at [183, 141] on icon "button" at bounding box center [184, 140] width 4 height 3
click at [183, 140] on button "button" at bounding box center [184, 140] width 9 height 9
select select "11"
select select "2021"
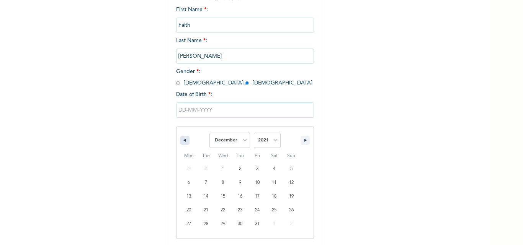
click at [183, 140] on button "button" at bounding box center [184, 140] width 9 height 9
click at [185, 140] on button "button" at bounding box center [184, 140] width 9 height 9
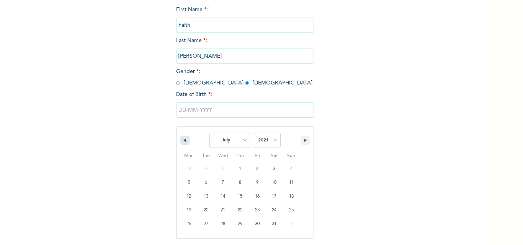
click at [185, 140] on button "button" at bounding box center [184, 140] width 9 height 9
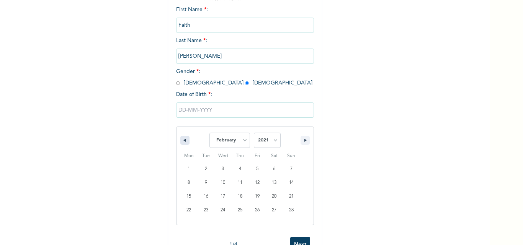
click at [185, 140] on button "button" at bounding box center [184, 140] width 9 height 9
select select "11"
select select "2020"
click at [185, 140] on button "button" at bounding box center [184, 140] width 9 height 9
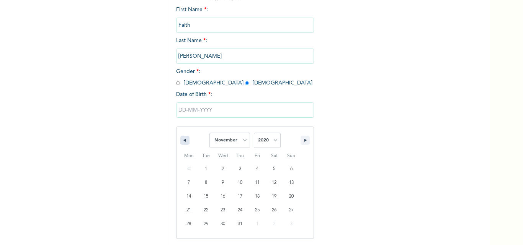
click at [185, 140] on button "button" at bounding box center [184, 140] width 9 height 9
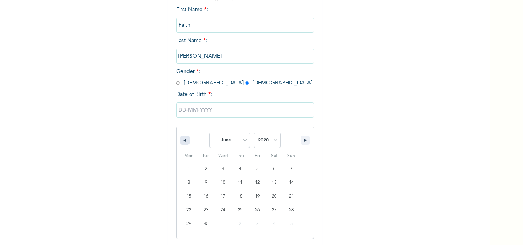
click at [185, 140] on button "button" at bounding box center [184, 140] width 9 height 9
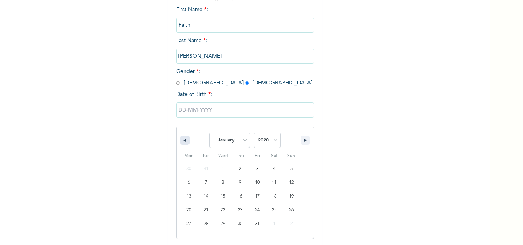
click at [185, 140] on button "button" at bounding box center [184, 140] width 9 height 9
select select "11"
select select "2019"
click at [185, 140] on button "button" at bounding box center [184, 140] width 9 height 9
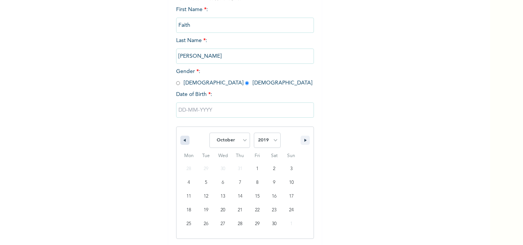
click at [185, 140] on button "button" at bounding box center [184, 140] width 9 height 9
click at [186, 139] on button "button" at bounding box center [184, 140] width 9 height 9
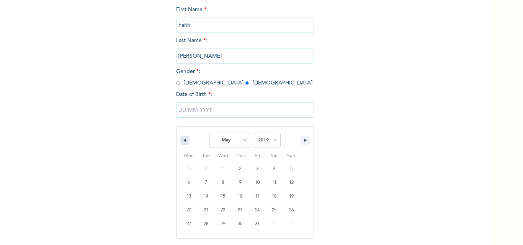
click at [186, 139] on button "button" at bounding box center [184, 140] width 9 height 9
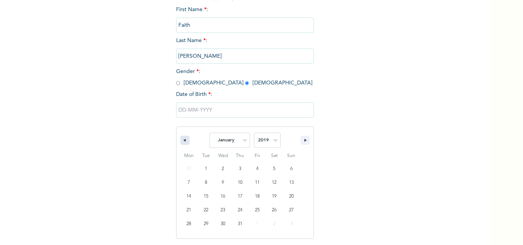
select select "11"
select select "2018"
click at [186, 139] on button "button" at bounding box center [184, 140] width 9 height 9
click at [188, 138] on div "January February March April May June July August September October November [D…" at bounding box center [244, 138] width 137 height 23
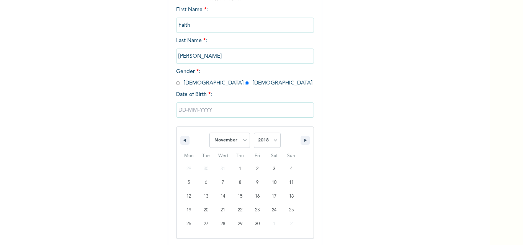
click at [188, 138] on div "January February March April May June July August September October November [D…" at bounding box center [244, 138] width 137 height 23
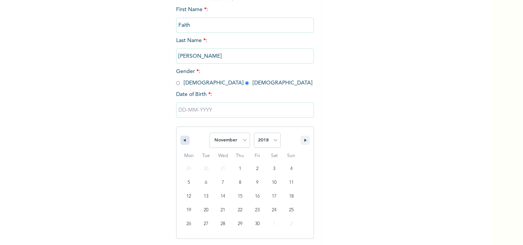
click at [184, 139] on button "button" at bounding box center [184, 140] width 9 height 9
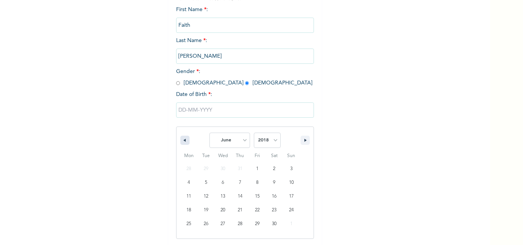
click at [184, 139] on button "button" at bounding box center [184, 140] width 9 height 9
click at [184, 140] on button "button" at bounding box center [184, 140] width 9 height 9
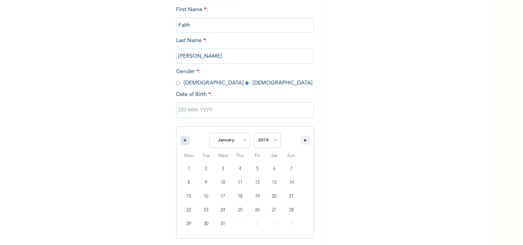
click at [184, 140] on button "button" at bounding box center [184, 140] width 9 height 9
select select "11"
select select "2017"
click at [184, 140] on button "button" at bounding box center [184, 140] width 9 height 9
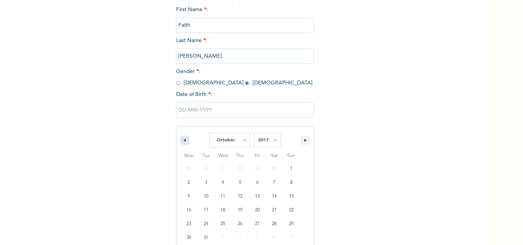
click at [184, 140] on button "button" at bounding box center [184, 140] width 9 height 9
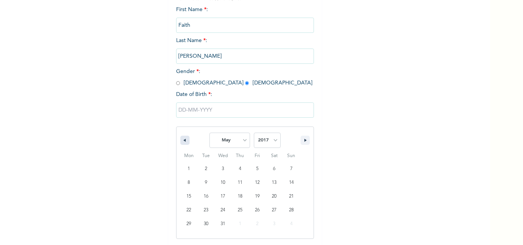
click at [184, 140] on button "button" at bounding box center [184, 140] width 9 height 9
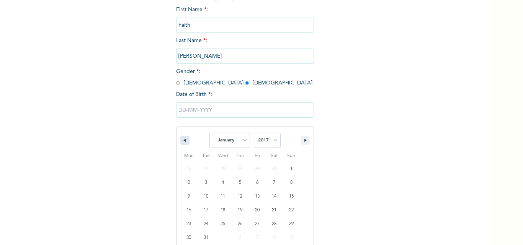
select select "11"
select select "2016"
click at [184, 140] on button "button" at bounding box center [184, 140] width 9 height 9
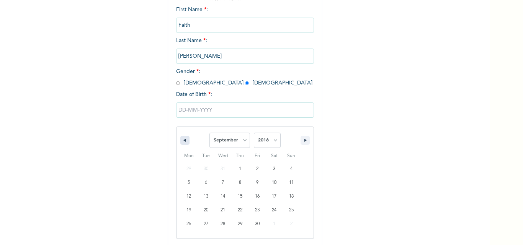
click at [184, 140] on button "button" at bounding box center [184, 140] width 9 height 9
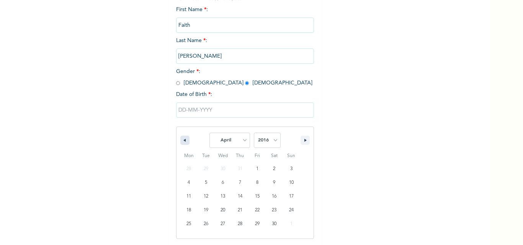
click at [184, 140] on button "button" at bounding box center [184, 140] width 9 height 9
select select "11"
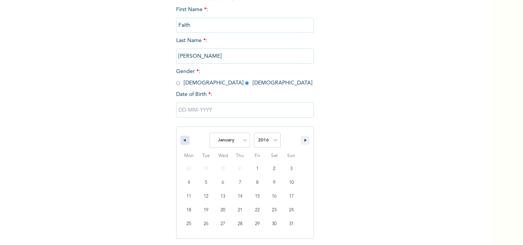
select select "2015"
click at [184, 140] on button "button" at bounding box center [184, 140] width 9 height 9
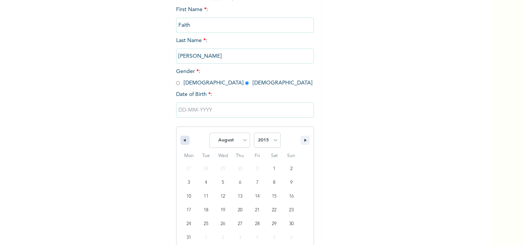
click at [184, 140] on button "button" at bounding box center [184, 140] width 9 height 9
click at [183, 141] on button "button" at bounding box center [184, 140] width 9 height 9
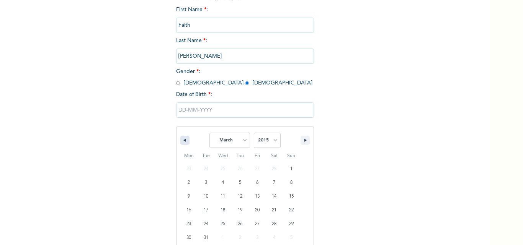
click at [183, 141] on button "button" at bounding box center [184, 140] width 9 height 9
select select "11"
select select "2014"
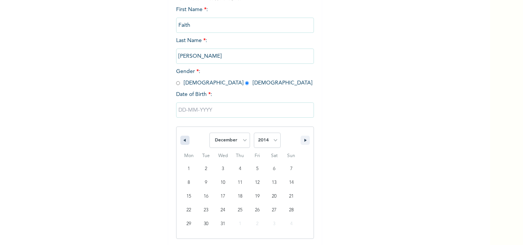
click at [183, 141] on button "button" at bounding box center [184, 140] width 9 height 9
click at [183, 142] on button "button" at bounding box center [184, 140] width 9 height 9
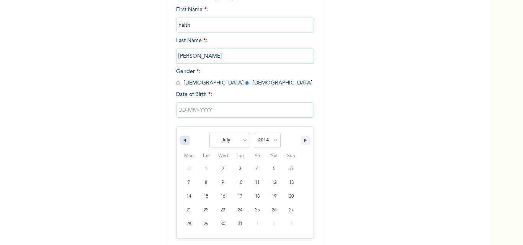
click at [183, 142] on button "button" at bounding box center [184, 140] width 9 height 9
click at [183, 143] on button "button" at bounding box center [184, 140] width 9 height 9
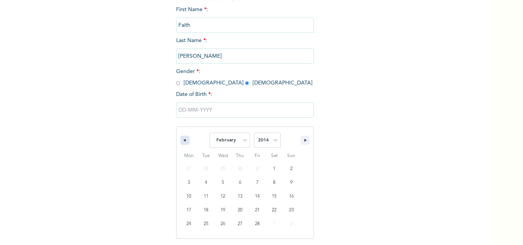
click at [183, 143] on button "button" at bounding box center [184, 140] width 9 height 9
select select "11"
select select "2013"
click at [183, 143] on button "button" at bounding box center [184, 140] width 9 height 9
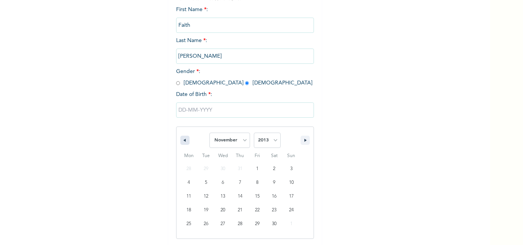
click at [183, 143] on button "button" at bounding box center [184, 140] width 9 height 9
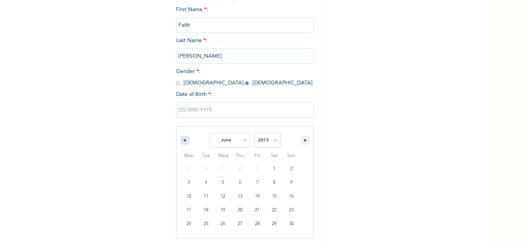
click at [183, 143] on button "button" at bounding box center [184, 140] width 9 height 9
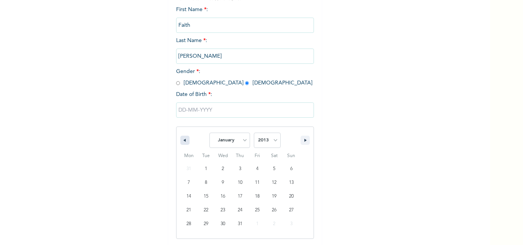
click at [183, 143] on button "button" at bounding box center [184, 140] width 9 height 9
select select "11"
select select "2012"
click at [183, 143] on button "button" at bounding box center [184, 140] width 9 height 9
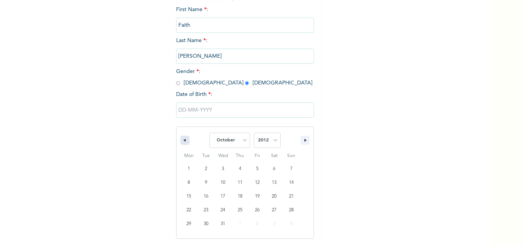
click at [183, 143] on button "button" at bounding box center [184, 140] width 9 height 9
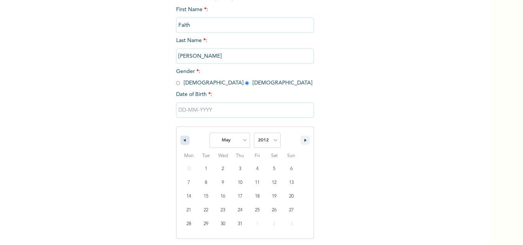
click at [183, 143] on button "button" at bounding box center [184, 140] width 9 height 9
click at [182, 143] on button "button" at bounding box center [184, 140] width 9 height 9
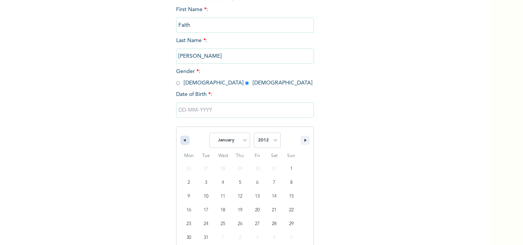
select select "11"
select select "2011"
click at [182, 143] on button "button" at bounding box center [184, 140] width 9 height 9
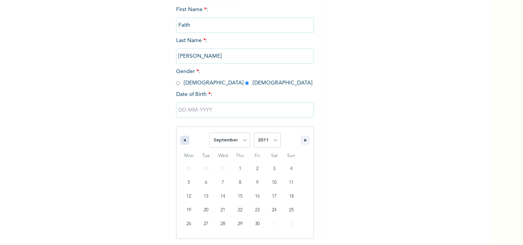
click at [182, 143] on button "button" at bounding box center [184, 140] width 9 height 9
click at [182, 142] on button "button" at bounding box center [184, 140] width 9 height 9
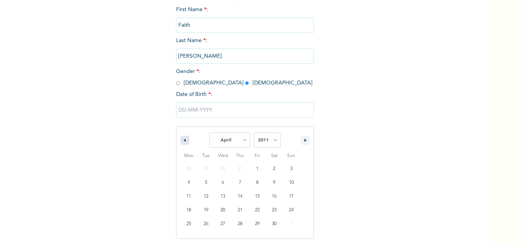
click at [182, 142] on button "button" at bounding box center [184, 140] width 9 height 9
select select "11"
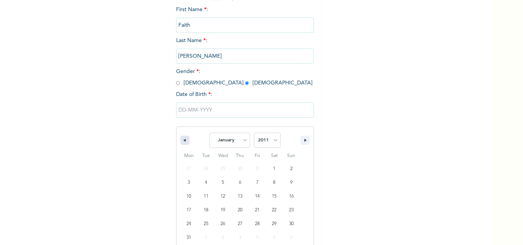
select select "2010"
click at [183, 142] on icon "button" at bounding box center [184, 140] width 4 height 3
click at [183, 141] on icon "button" at bounding box center [184, 140] width 4 height 3
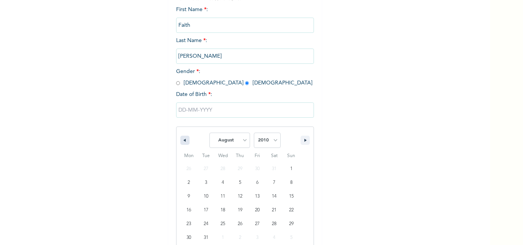
click at [183, 141] on icon "button" at bounding box center [184, 140] width 4 height 3
click at [183, 141] on button "button" at bounding box center [184, 140] width 9 height 9
click at [184, 141] on button "button" at bounding box center [184, 140] width 9 height 9
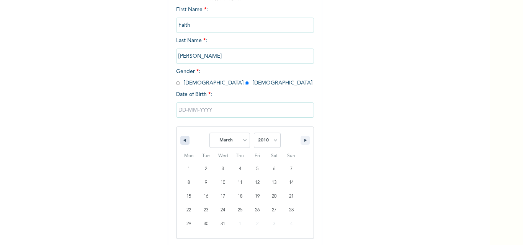
click at [184, 141] on button "button" at bounding box center [184, 140] width 9 height 9
select select "11"
select select "2009"
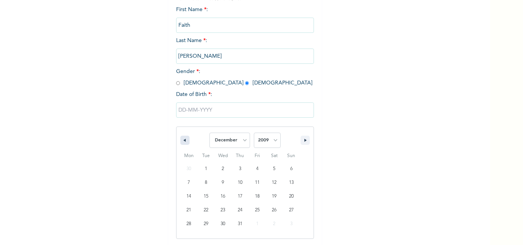
click at [184, 141] on button "button" at bounding box center [184, 140] width 9 height 9
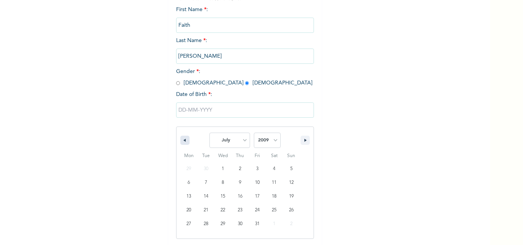
click at [184, 141] on button "button" at bounding box center [184, 140] width 9 height 9
click at [185, 140] on button "button" at bounding box center [184, 140] width 9 height 9
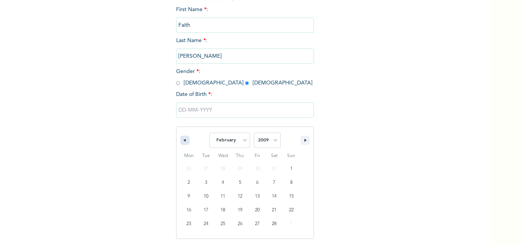
click at [185, 140] on button "button" at bounding box center [184, 140] width 9 height 9
select select "11"
select select "2008"
click at [185, 140] on button "button" at bounding box center [184, 140] width 9 height 9
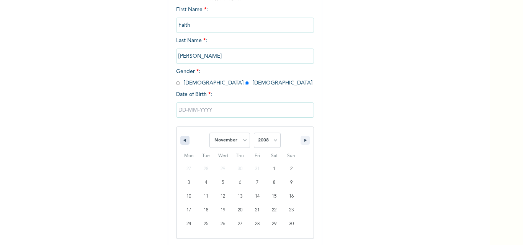
click at [185, 140] on button "button" at bounding box center [184, 140] width 9 height 9
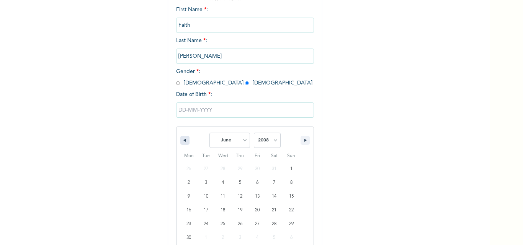
click at [186, 140] on button "button" at bounding box center [184, 140] width 9 height 9
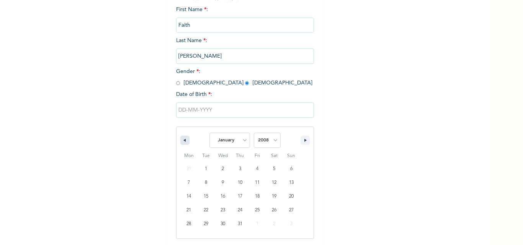
click at [186, 140] on button "button" at bounding box center [184, 140] width 9 height 9
select select "11"
select select "2007"
click at [186, 140] on button "button" at bounding box center [184, 140] width 9 height 9
click at [186, 139] on button "button" at bounding box center [184, 140] width 9 height 9
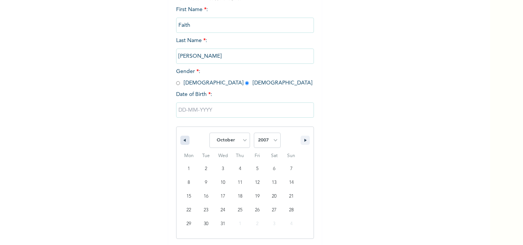
click at [186, 139] on button "button" at bounding box center [184, 140] width 9 height 9
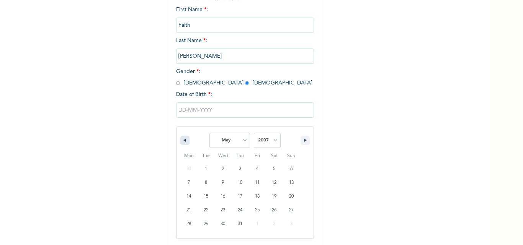
click at [186, 139] on button "button" at bounding box center [184, 140] width 9 height 9
click at [187, 139] on div "January February March April May June July August September October November [D…" at bounding box center [244, 138] width 137 height 23
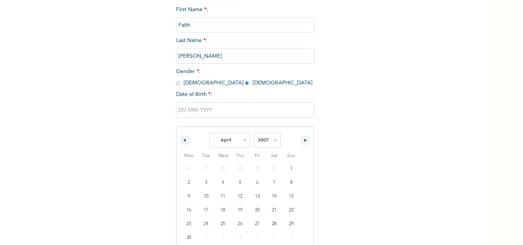
click at [187, 139] on div "January February March April May June July August September October November [D…" at bounding box center [244, 138] width 137 height 23
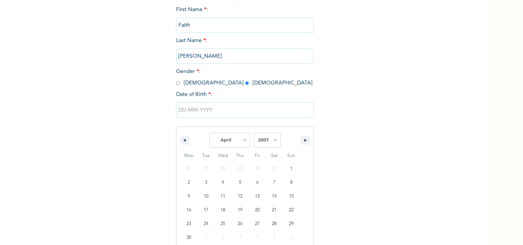
click at [187, 139] on div "January February March April May June July August September October November [D…" at bounding box center [244, 138] width 137 height 23
click at [184, 138] on button "button" at bounding box center [184, 140] width 9 height 9
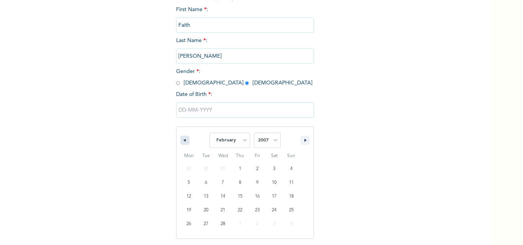
click at [184, 138] on button "button" at bounding box center [184, 140] width 9 height 9
select select "11"
select select "2006"
click at [184, 138] on button "button" at bounding box center [184, 140] width 9 height 9
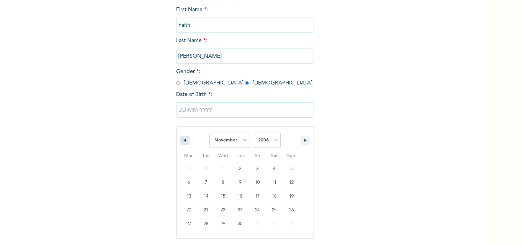
click at [184, 138] on button "button" at bounding box center [184, 140] width 9 height 9
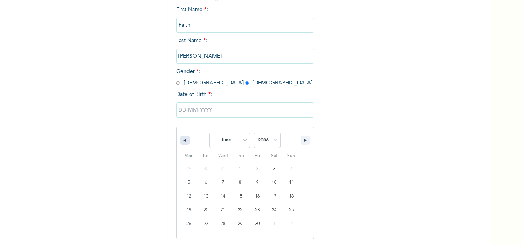
click at [184, 138] on button "button" at bounding box center [184, 140] width 9 height 9
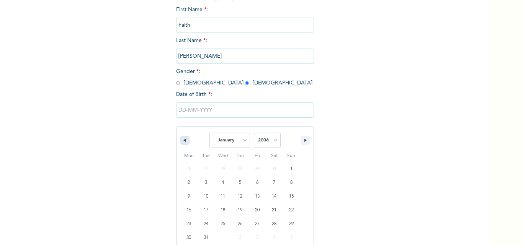
click at [184, 138] on button "button" at bounding box center [184, 140] width 9 height 9
select select "11"
select select "2005"
click at [184, 138] on button "button" at bounding box center [184, 140] width 9 height 9
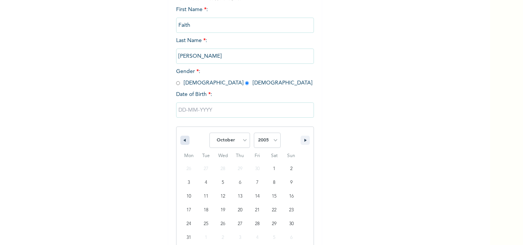
click at [184, 138] on button "button" at bounding box center [184, 140] width 9 height 9
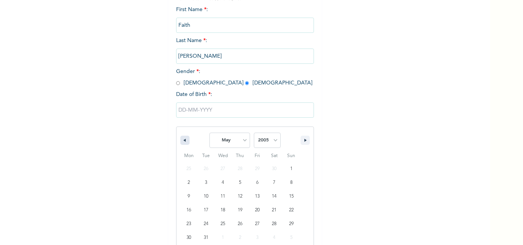
click at [184, 138] on button "button" at bounding box center [184, 140] width 9 height 9
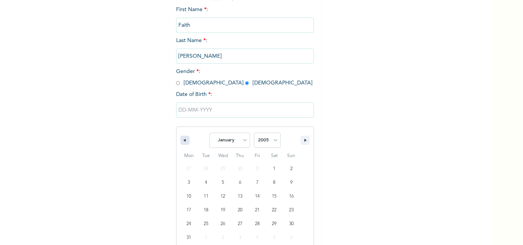
select select "11"
select select "2004"
click at [184, 138] on button "button" at bounding box center [184, 140] width 9 height 9
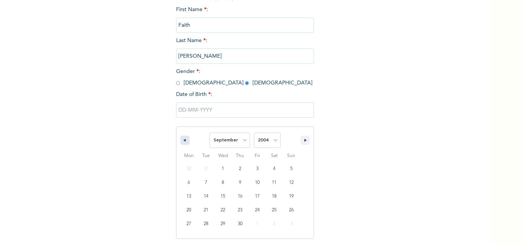
click at [184, 138] on button "button" at bounding box center [184, 140] width 9 height 9
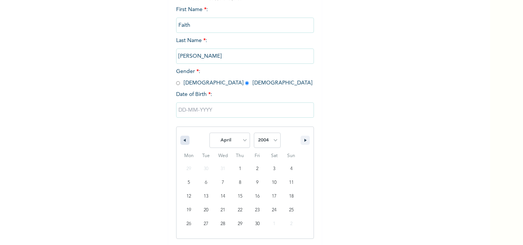
click at [184, 138] on button "button" at bounding box center [184, 140] width 9 height 9
drag, startPoint x: 184, startPoint y: 138, endPoint x: 179, endPoint y: 140, distance: 5.3
click at [180, 140] on button "button" at bounding box center [184, 140] width 9 height 9
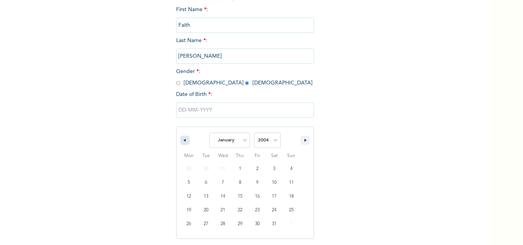
select select "11"
select select "2003"
click at [301, 141] on button "button" at bounding box center [304, 140] width 9 height 9
select select "0"
select select "2004"
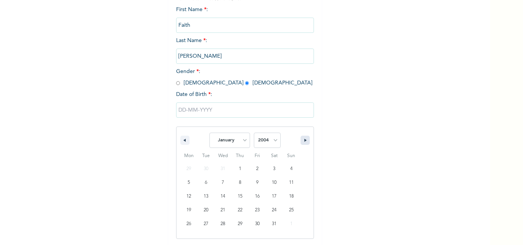
click at [301, 141] on button "button" at bounding box center [304, 140] width 9 height 9
click at [304, 141] on icon "button" at bounding box center [306, 140] width 4 height 3
click at [304, 140] on icon "button" at bounding box center [306, 140] width 4 height 3
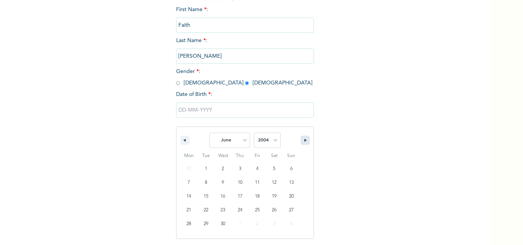
click at [304, 140] on icon "button" at bounding box center [306, 140] width 4 height 3
click at [304, 139] on icon "button" at bounding box center [306, 140] width 4 height 3
click at [304, 139] on button "button" at bounding box center [304, 140] width 9 height 9
select select "9"
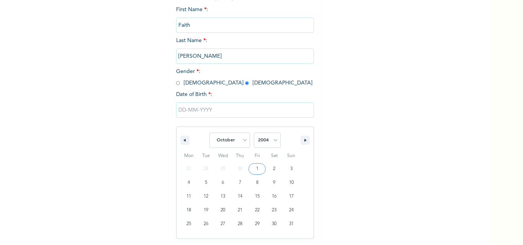
type input "[DATE]"
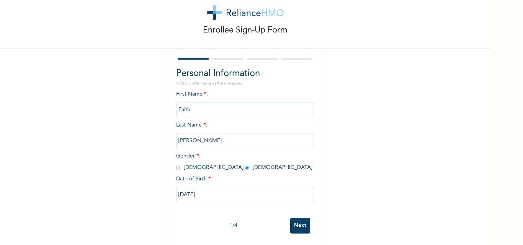
click at [294, 225] on input "Next" at bounding box center [300, 226] width 20 height 16
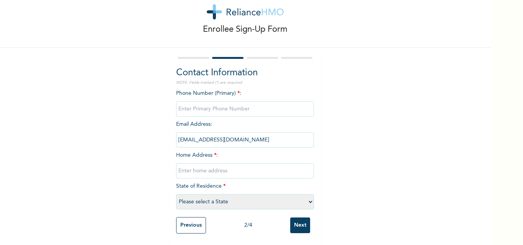
click at [188, 105] on input "phone" at bounding box center [245, 108] width 138 height 15
type input "07080382424"
click at [241, 166] on input "text" at bounding box center [245, 170] width 138 height 15
type input "Plot 15 mopol zone [PERSON_NAME] nla"
click at [308, 197] on select "Please select a State [PERSON_NAME] (FCT) [PERSON_NAME] Ibom [GEOGRAPHIC_DATA] …" at bounding box center [245, 201] width 138 height 15
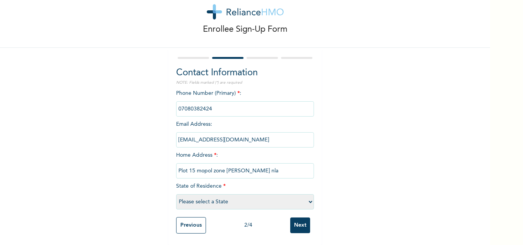
select select "25"
click at [176, 194] on select "Please select a State [PERSON_NAME] (FCT) [PERSON_NAME] Ibom [GEOGRAPHIC_DATA] …" at bounding box center [245, 201] width 138 height 15
click at [293, 218] on input "Next" at bounding box center [300, 226] width 20 height 16
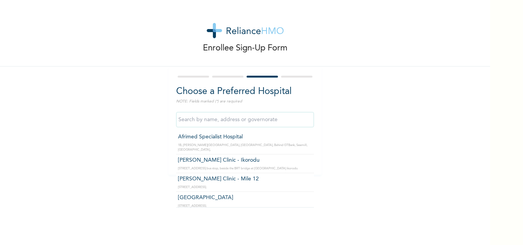
click at [219, 118] on input "text" at bounding box center [245, 119] width 138 height 15
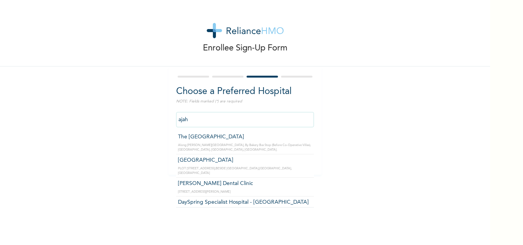
type input "DaySpring Specialist Hospital - [GEOGRAPHIC_DATA]"
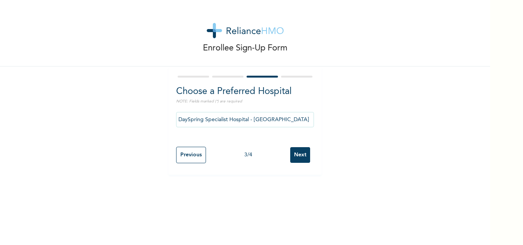
click at [297, 158] on input "Next" at bounding box center [300, 155] width 20 height 16
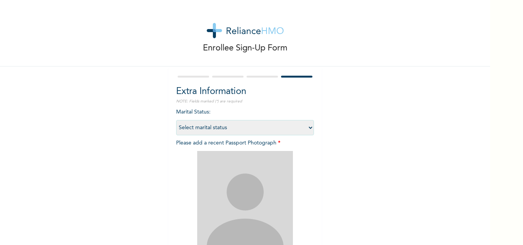
click at [238, 129] on select "Select marital status [DEMOGRAPHIC_DATA] Married [DEMOGRAPHIC_DATA] Widow/[DEMO…" at bounding box center [245, 127] width 138 height 15
select select "1"
click at [176, 120] on select "Select marital status [DEMOGRAPHIC_DATA] Married [DEMOGRAPHIC_DATA] Widow/[DEMO…" at bounding box center [245, 127] width 138 height 15
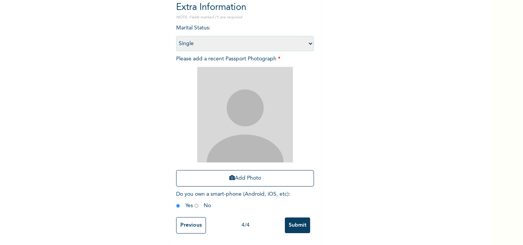
scroll to position [90, 0]
click at [230, 175] on icon "button" at bounding box center [231, 177] width 5 height 5
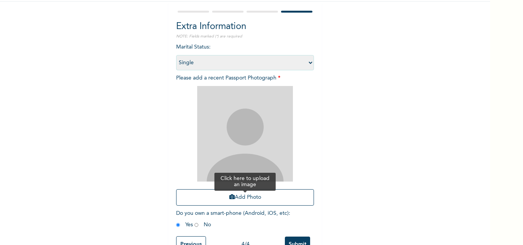
scroll to position [52, 0]
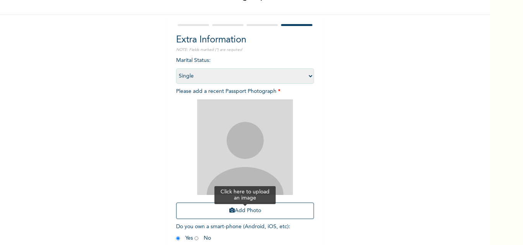
click at [263, 215] on button "Add Photo" at bounding box center [245, 211] width 138 height 16
click at [269, 166] on img at bounding box center [245, 148] width 96 height 96
click at [266, 163] on img at bounding box center [245, 148] width 96 height 96
click at [228, 157] on img at bounding box center [245, 148] width 96 height 96
click at [230, 156] on img at bounding box center [245, 148] width 96 height 96
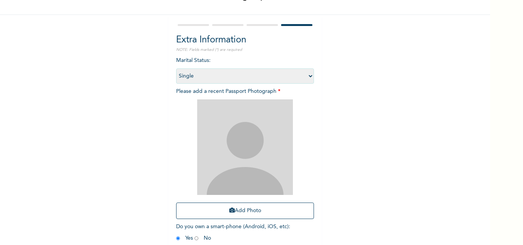
click at [252, 161] on img at bounding box center [245, 148] width 96 height 96
click at [265, 163] on img at bounding box center [245, 148] width 96 height 96
click at [266, 163] on img at bounding box center [245, 148] width 96 height 96
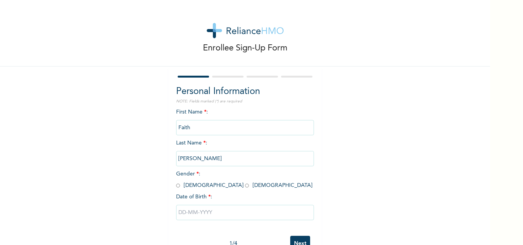
click at [198, 185] on span "Gender * : [DEMOGRAPHIC_DATA] [DEMOGRAPHIC_DATA]" at bounding box center [244, 179] width 136 height 17
click at [245, 185] on input "radio" at bounding box center [247, 185] width 4 height 7
radio input "true"
click at [220, 217] on input "text" at bounding box center [245, 212] width 138 height 15
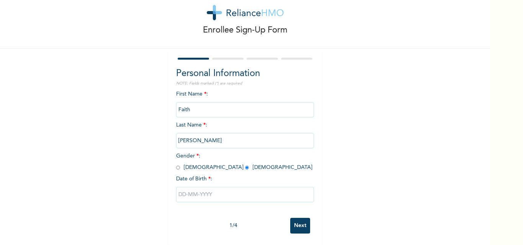
select select "9"
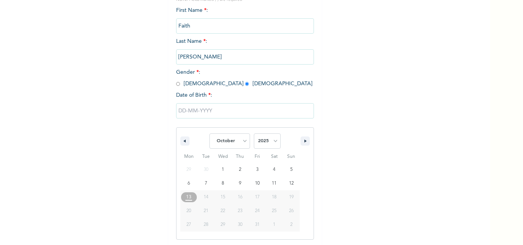
scroll to position [103, 0]
click at [275, 142] on select "2025 2024 2023 2022 2021 2020 2019 2018 2017 2016 2015 2014 2013 2012 2011 2010…" at bounding box center [267, 140] width 27 height 15
select select "2004"
click at [254, 133] on select "2025 2024 2023 2022 2021 2020 2019 2018 2017 2016 2015 2014 2013 2012 2011 2010…" at bounding box center [267, 140] width 27 height 15
click at [240, 141] on select "January February March April May June July August September October November De…" at bounding box center [229, 140] width 41 height 15
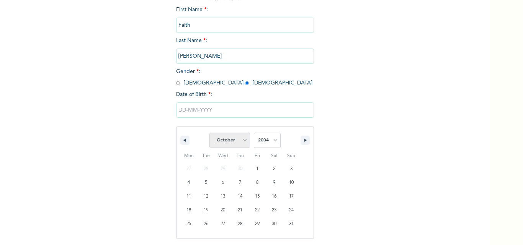
click at [209, 133] on select "January February March April May June July August September October November De…" at bounding box center [229, 140] width 41 height 15
type input "[DATE]"
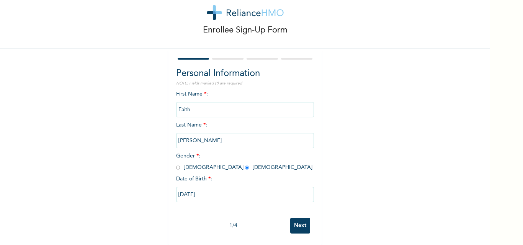
click at [296, 220] on input "Next" at bounding box center [300, 226] width 20 height 16
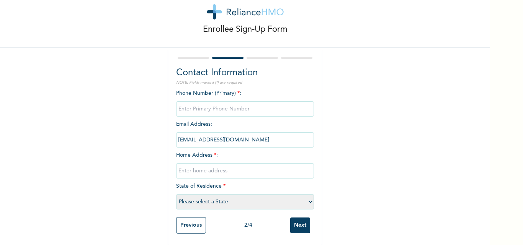
click at [224, 104] on input "phone" at bounding box center [245, 108] width 138 height 15
type input "07080382424"
click at [246, 163] on input "text" at bounding box center [245, 170] width 138 height 15
type input "plot 15 mopol zone oke ira nla"
click at [308, 196] on select "Please select a State [PERSON_NAME] (FCT) [PERSON_NAME] Ibom [GEOGRAPHIC_DATA] …" at bounding box center [245, 201] width 138 height 15
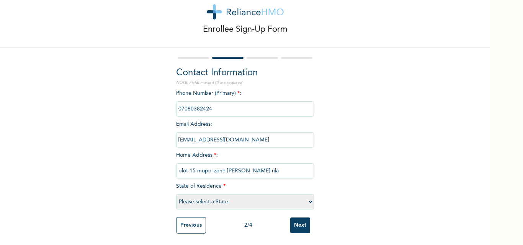
select select "25"
click at [176, 194] on select "Please select a State [PERSON_NAME] (FCT) [PERSON_NAME] Ibom [GEOGRAPHIC_DATA] …" at bounding box center [245, 201] width 138 height 15
click at [230, 194] on select "Please select a State [PERSON_NAME] (FCT) [PERSON_NAME] Ibom [GEOGRAPHIC_DATA] …" at bounding box center [245, 201] width 138 height 15
click at [176, 194] on select "Please select a State [PERSON_NAME] (FCT) [PERSON_NAME] Ibom [GEOGRAPHIC_DATA] …" at bounding box center [245, 201] width 138 height 15
click at [299, 218] on input "Next" at bounding box center [300, 226] width 20 height 16
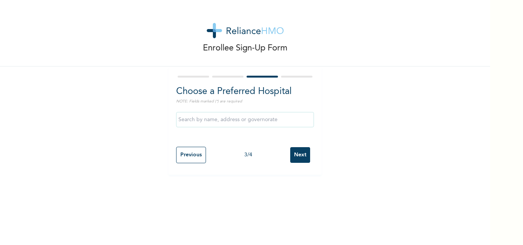
scroll to position [0, 0]
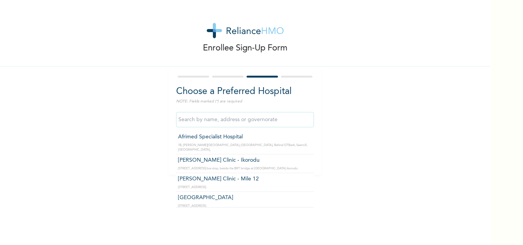
click at [232, 123] on input "text" at bounding box center [245, 119] width 138 height 15
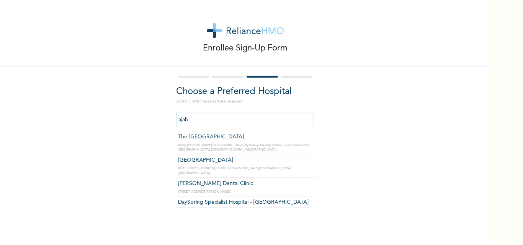
type input "DaySpring Specialist Hospital - [GEOGRAPHIC_DATA]"
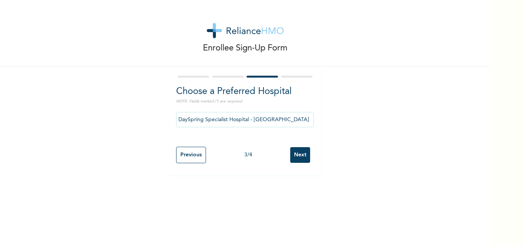
click at [292, 155] on input "Next" at bounding box center [300, 155] width 20 height 16
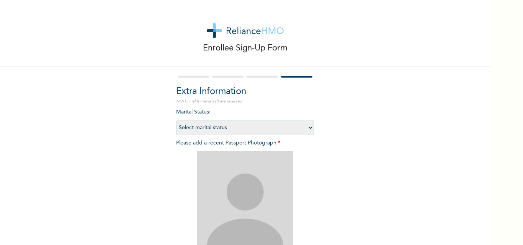
click at [238, 131] on select "Select marital status [DEMOGRAPHIC_DATA] Married [DEMOGRAPHIC_DATA] Widow/[DEMO…" at bounding box center [245, 127] width 138 height 15
select select "1"
click at [176, 120] on select "Select marital status [DEMOGRAPHIC_DATA] Married [DEMOGRAPHIC_DATA] Widow/[DEMO…" at bounding box center [245, 127] width 138 height 15
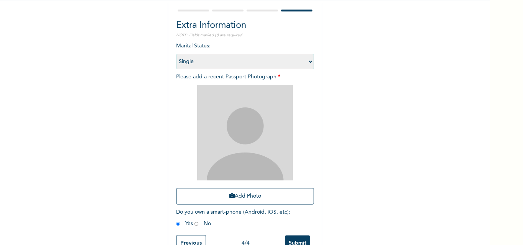
scroll to position [77, 0]
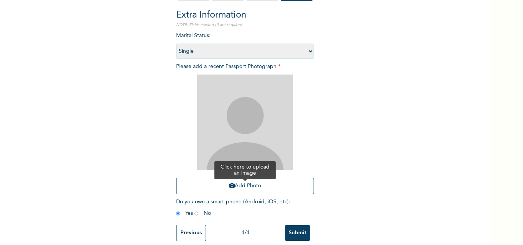
click at [231, 186] on button "Add Photo" at bounding box center [245, 186] width 138 height 16
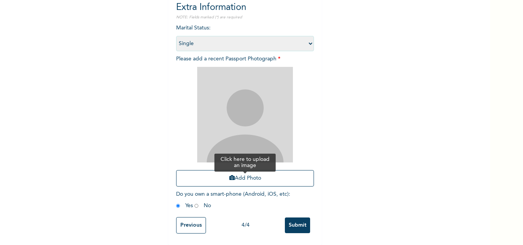
scroll to position [90, 0]
click at [297, 220] on input "Submit" at bounding box center [297, 226] width 25 height 16
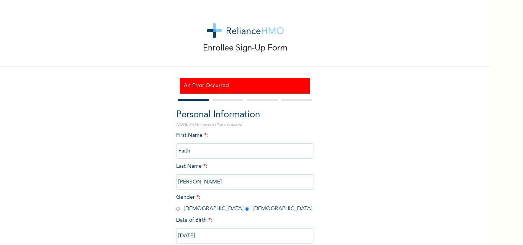
scroll to position [47, 0]
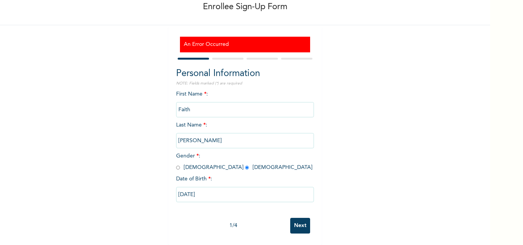
click at [295, 222] on input "Next" at bounding box center [300, 226] width 20 height 16
select select "25"
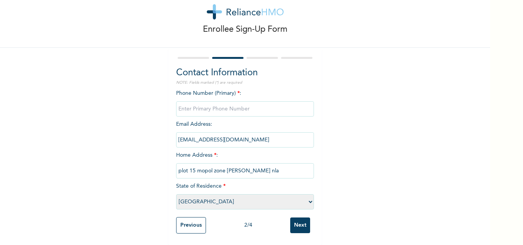
scroll to position [24, 0]
click at [225, 106] on input "phone" at bounding box center [245, 108] width 138 height 15
type input "07080382424"
click at [302, 223] on input "Next" at bounding box center [300, 226] width 20 height 16
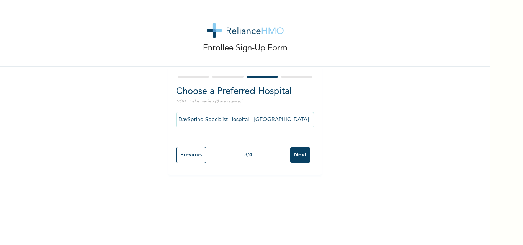
click at [287, 155] on div "3 / 4" at bounding box center [248, 155] width 84 height 8
click at [294, 150] on input "Next" at bounding box center [300, 155] width 20 height 16
select select "1"
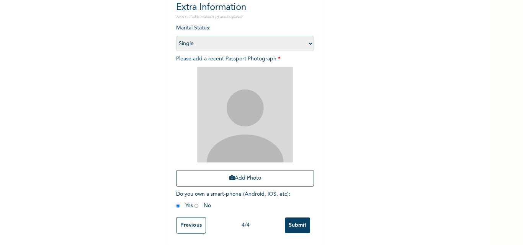
scroll to position [90, 0]
click at [292, 188] on div "Marital Status : Select marital status Single Married Divorced Widow/Widower Pl…" at bounding box center [245, 118] width 138 height 189
click at [195, 202] on input "radio" at bounding box center [196, 205] width 4 height 7
radio input "true"
click at [299, 222] on input "Submit" at bounding box center [297, 226] width 25 height 16
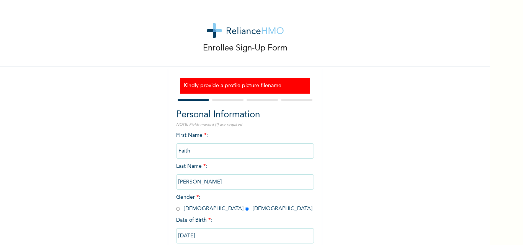
scroll to position [47, 0]
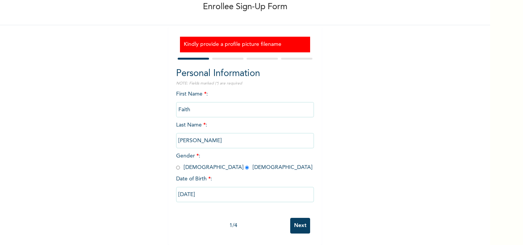
click at [304, 218] on input "Next" at bounding box center [300, 226] width 20 height 16
select select "25"
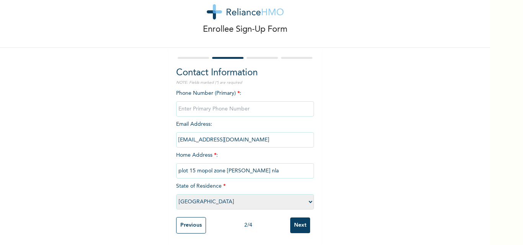
scroll to position [24, 0]
click at [299, 225] on input "Next" at bounding box center [300, 226] width 20 height 16
click at [300, 222] on input "Next" at bounding box center [300, 226] width 20 height 16
click at [215, 107] on input "phone" at bounding box center [245, 108] width 138 height 15
click at [199, 104] on input "phone" at bounding box center [245, 108] width 138 height 15
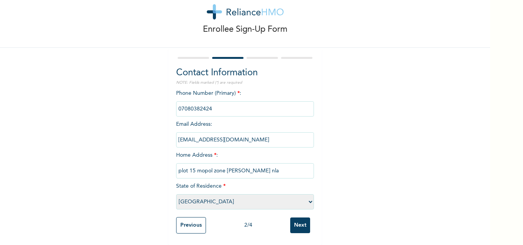
type input "07080382424"
click at [302, 223] on input "Next" at bounding box center [300, 226] width 20 height 16
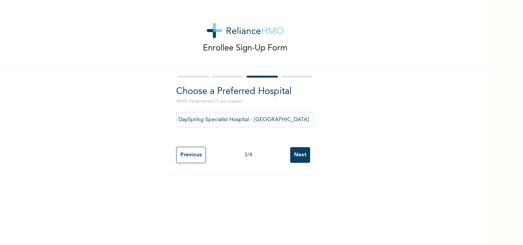
drag, startPoint x: 296, startPoint y: 148, endPoint x: 298, endPoint y: 136, distance: 12.3
click at [296, 146] on div "Previous 3 / 4 Next" at bounding box center [245, 155] width 138 height 24
click at [302, 155] on input "Next" at bounding box center [300, 155] width 20 height 16
select select "1"
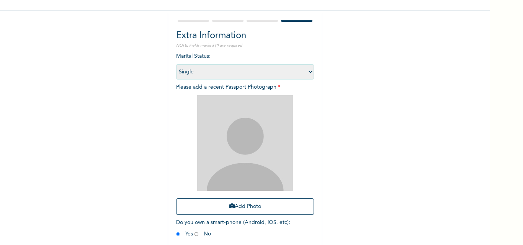
scroll to position [77, 0]
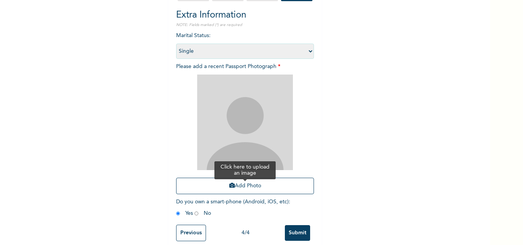
click at [253, 185] on button "Add Photo" at bounding box center [245, 186] width 138 height 16
click at [255, 185] on button "Add Photo" at bounding box center [245, 186] width 138 height 16
